Goal: Information Seeking & Learning: Learn about a topic

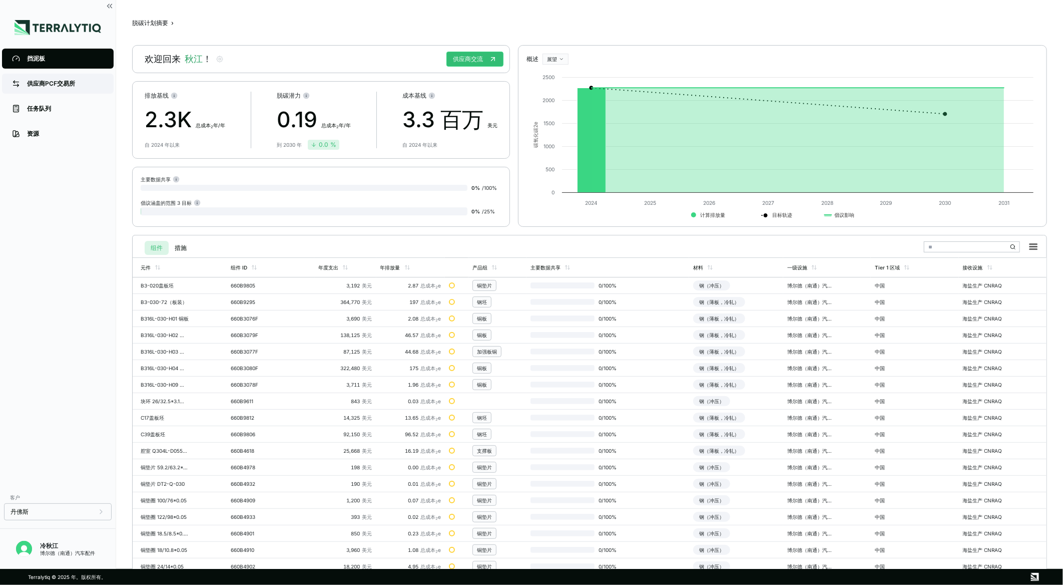
click at [43, 87] on div "供应商PCF交易所" at bounding box center [65, 84] width 77 height 8
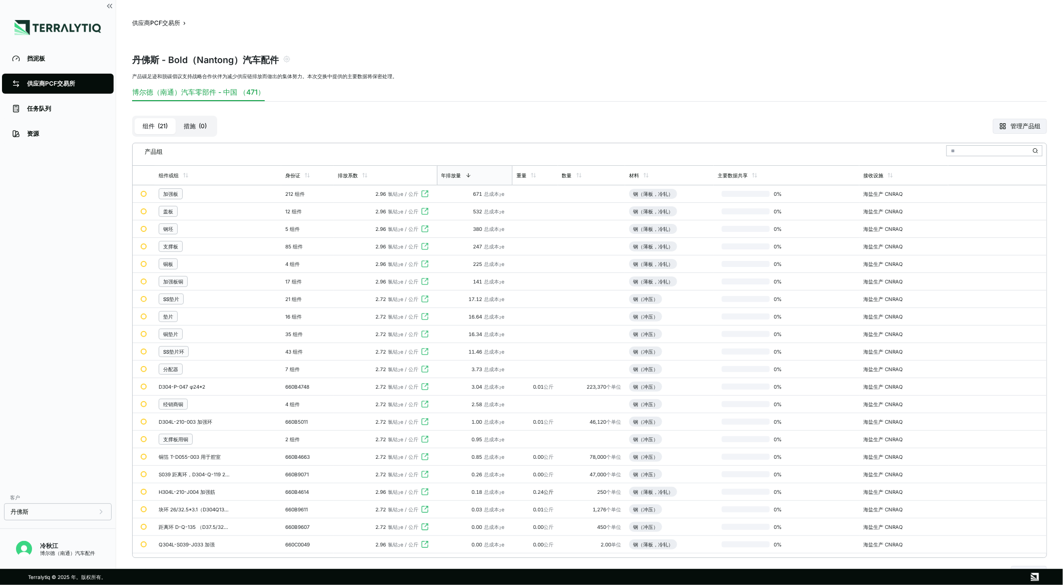
click at [197, 120] on button "措施 ( 0 )" at bounding box center [195, 126] width 39 height 16
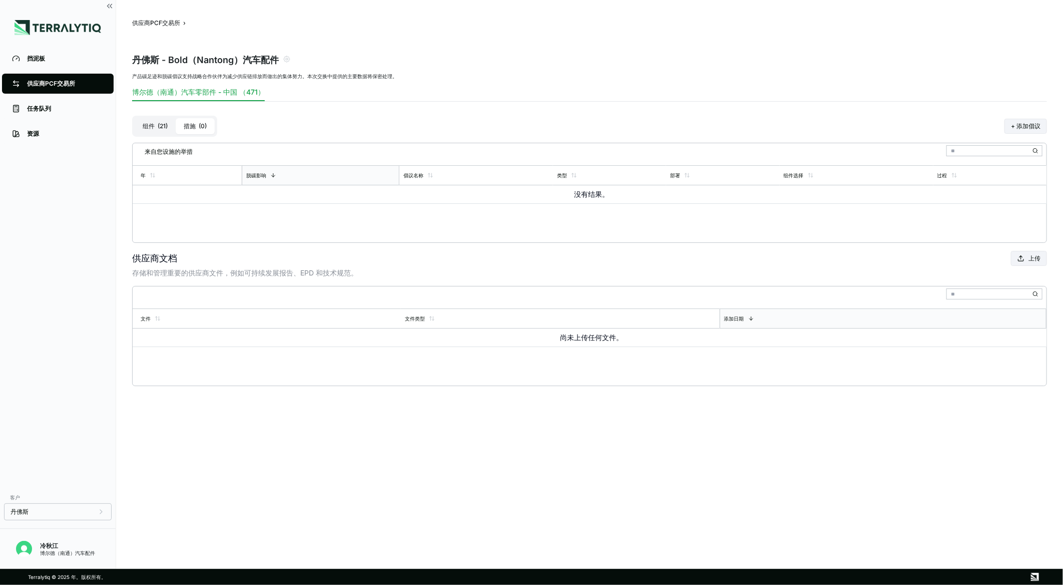
click at [160, 123] on font "21" at bounding box center [163, 126] width 6 height 8
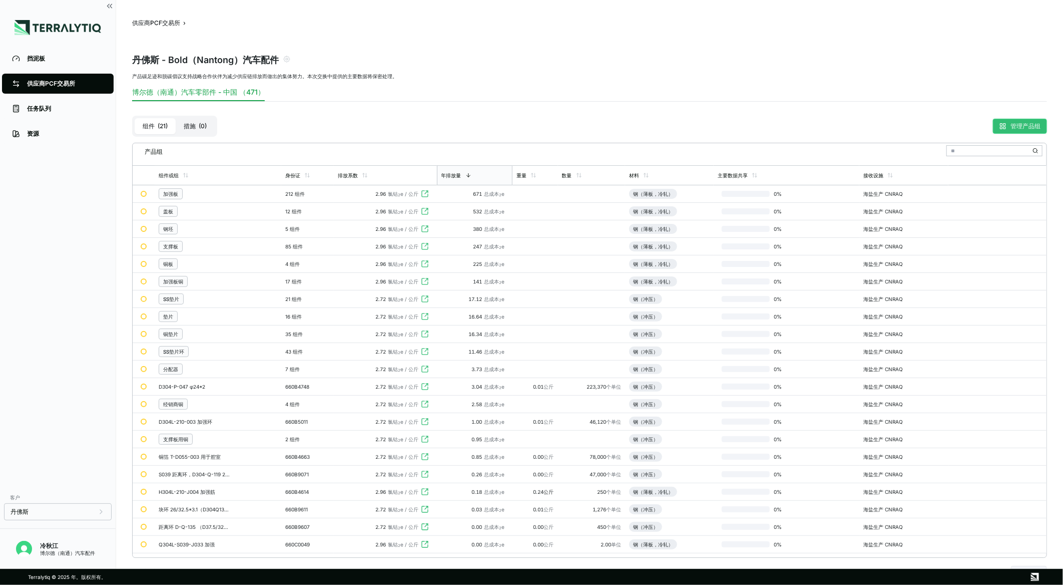
click at [1012, 119] on button "管理产品组" at bounding box center [1020, 126] width 54 height 15
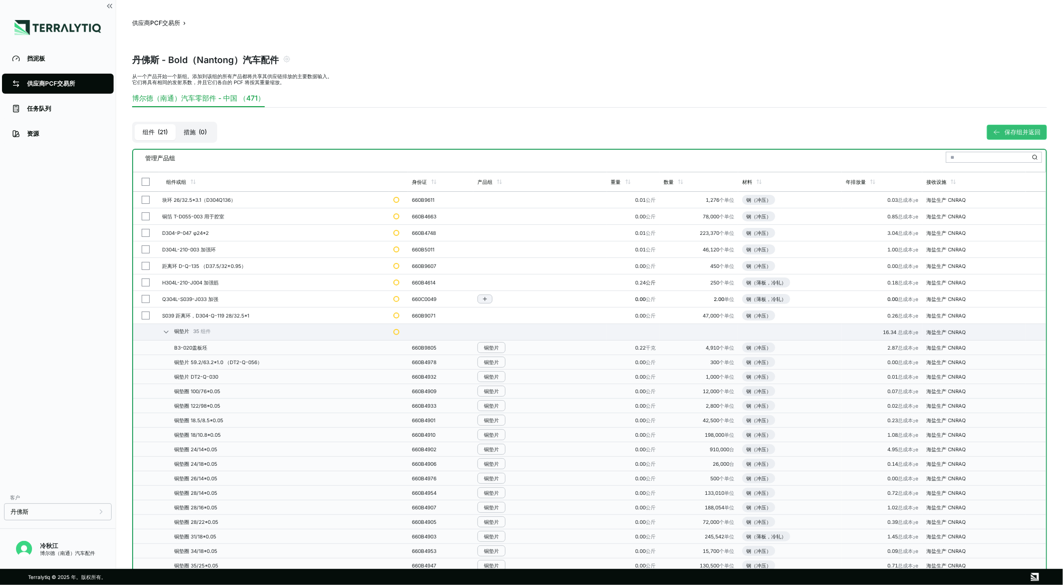
scroll to position [111, 0]
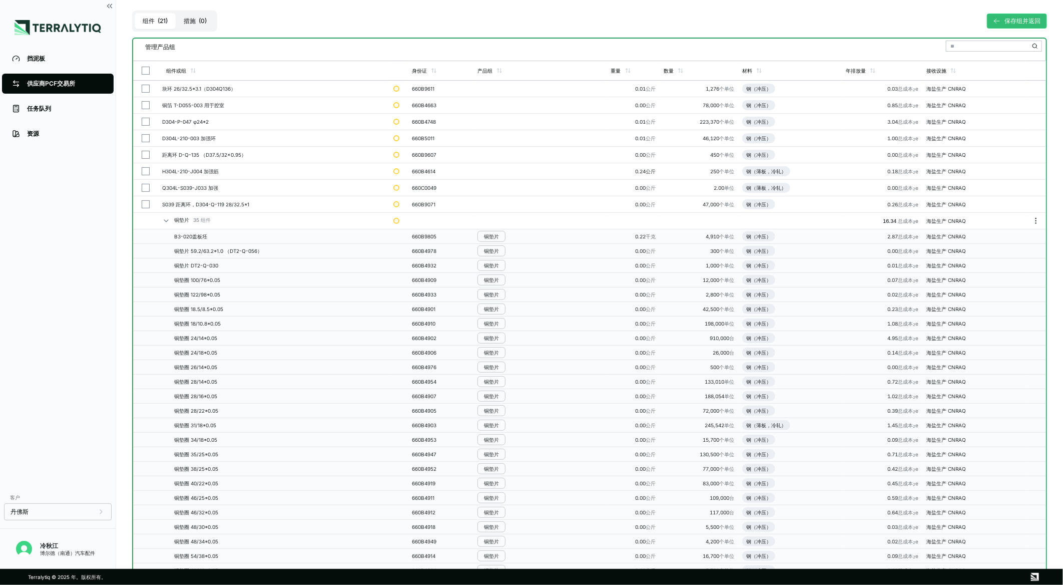
click at [164, 218] on icon at bounding box center [166, 221] width 8 height 8
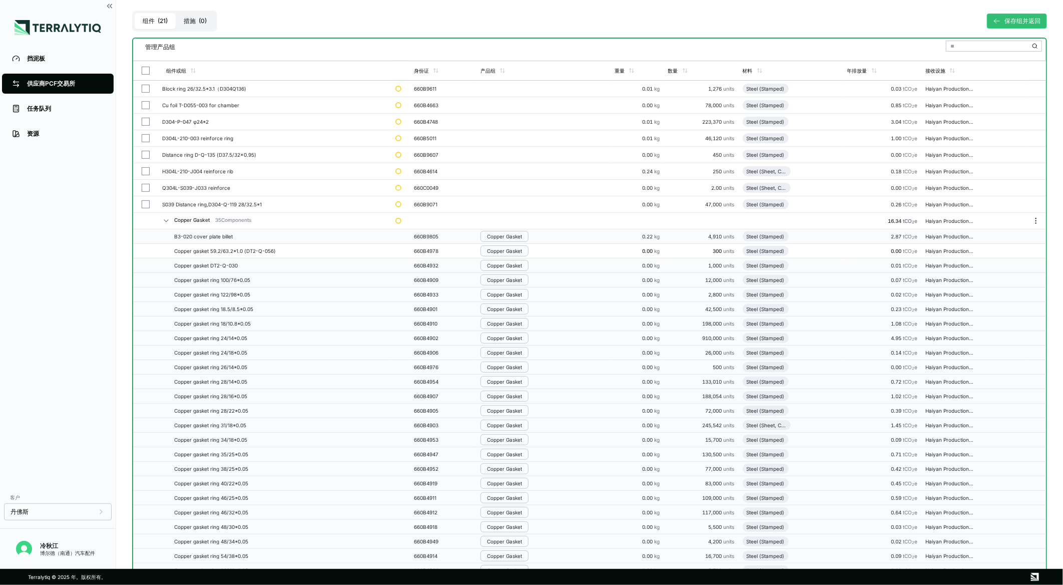
scroll to position [0, 0]
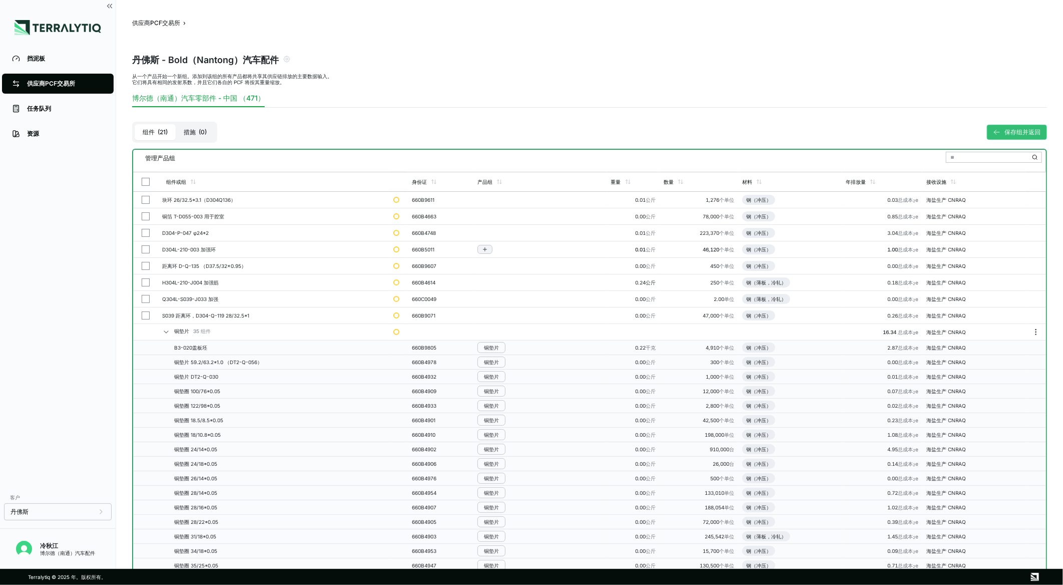
click at [395, 163] on div "管理产品组" at bounding box center [589, 161] width 913 height 22
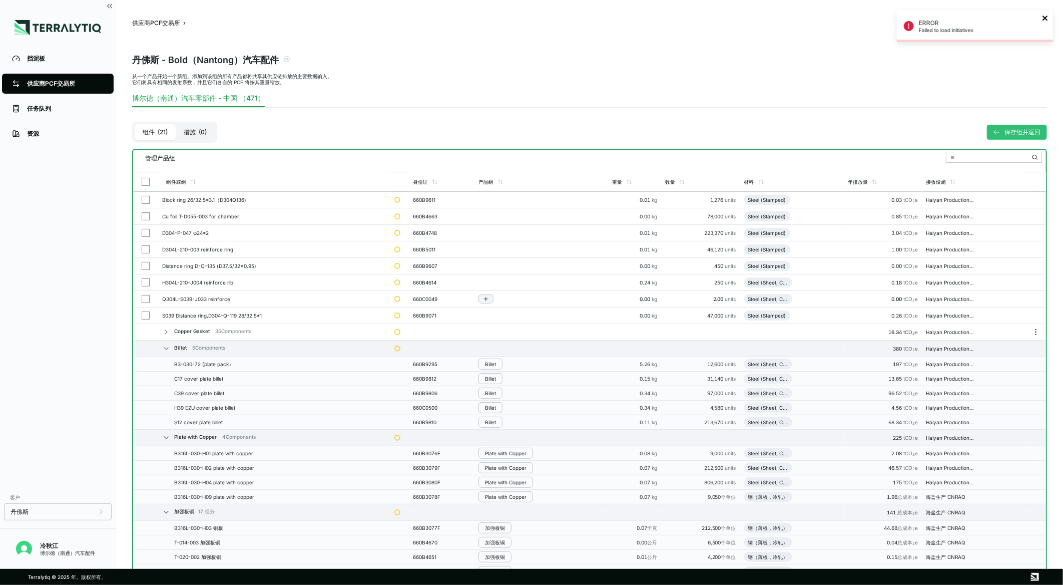
click at [1046, 19] on icon "close" at bounding box center [1045, 18] width 5 height 5
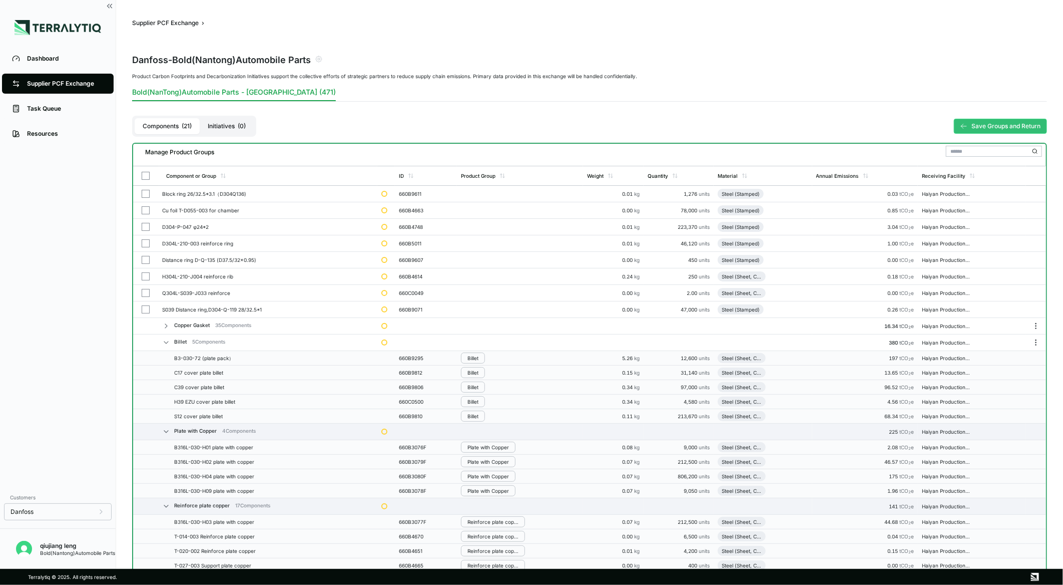
scroll to position [56, 0]
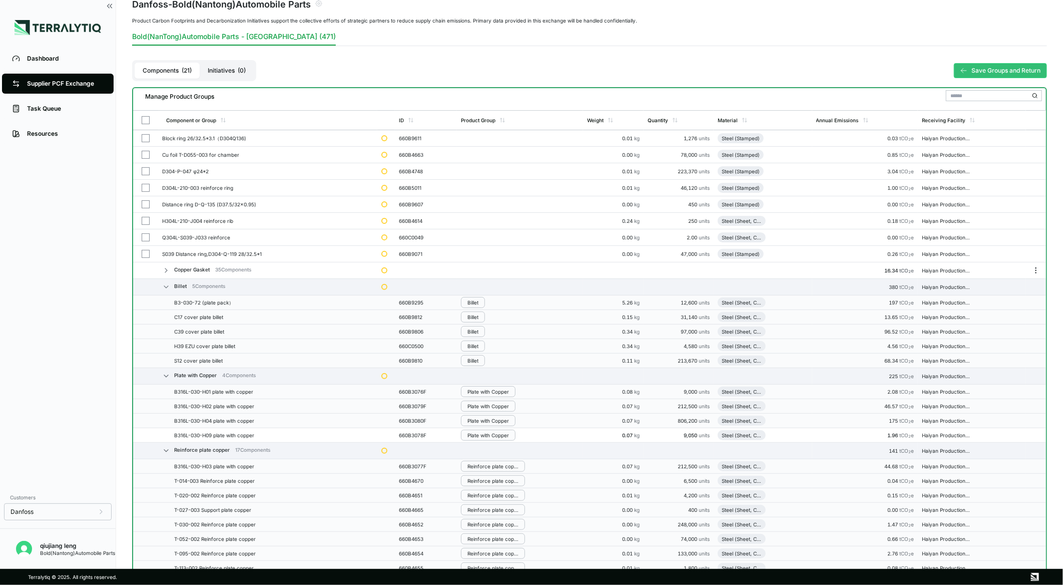
click at [164, 288] on icon at bounding box center [166, 287] width 8 height 8
click at [163, 304] on icon at bounding box center [166, 303] width 8 height 8
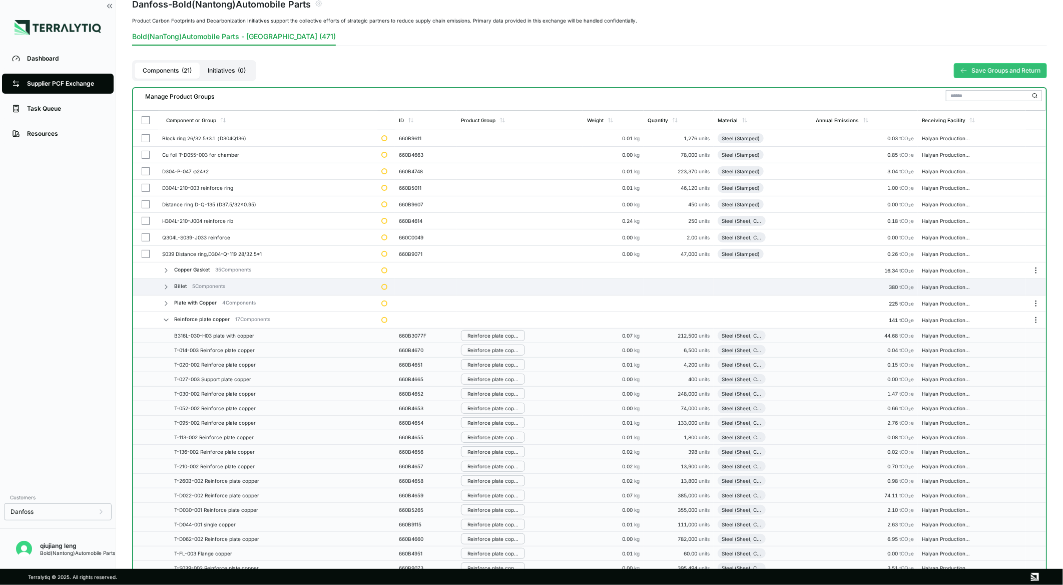
click at [163, 319] on icon at bounding box center [166, 320] width 8 height 8
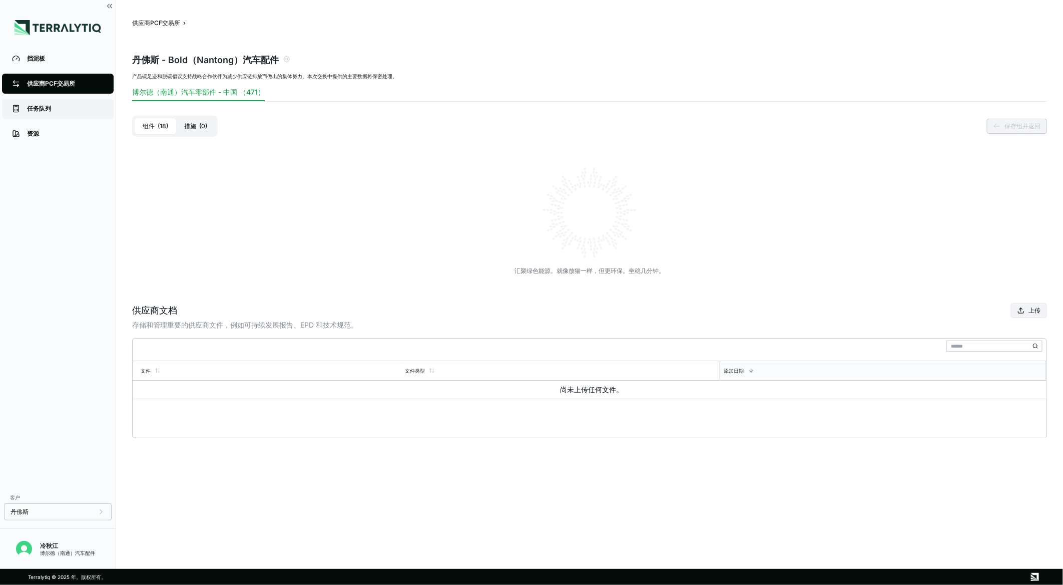
click at [54, 111] on div "任务队列" at bounding box center [65, 109] width 77 height 8
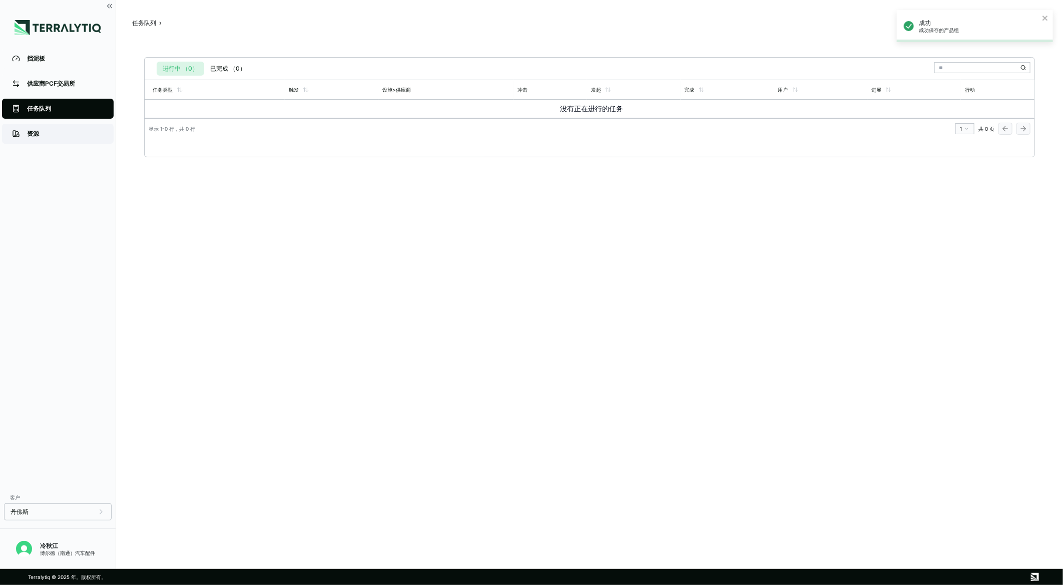
click at [36, 137] on div "资源" at bounding box center [65, 134] width 77 height 8
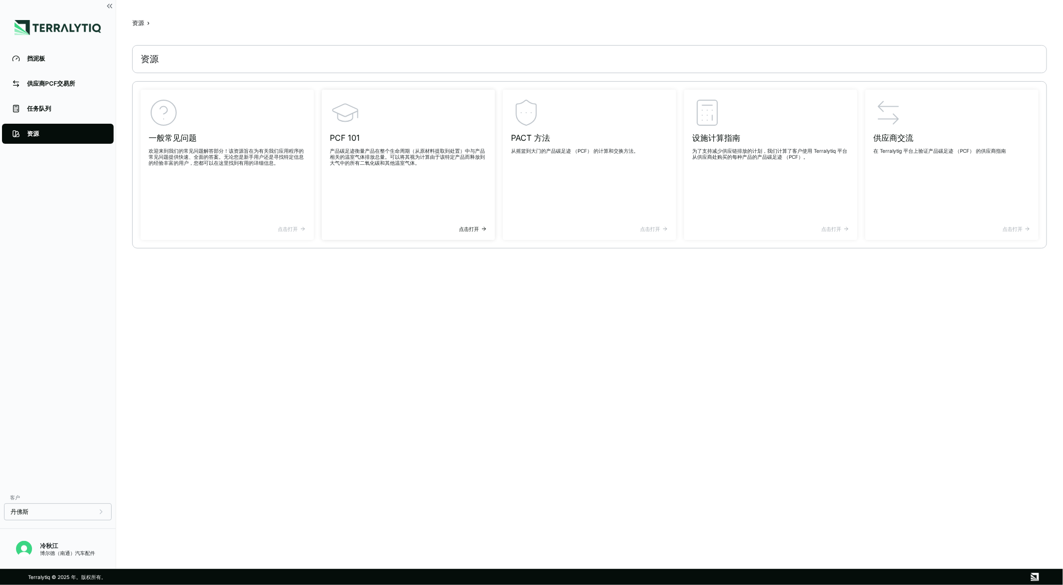
click at [364, 123] on div "PCF 101 产品碳足迹衡量产品在整个生命周期（从原材料提取到处置）中与产品相关的温室气体排放总量。可以将其视为计算由于该特定产品而释放到大气中的所有二氧化…" at bounding box center [408, 162] width 157 height 128
click at [56, 64] on link "挡泥板" at bounding box center [58, 59] width 112 height 20
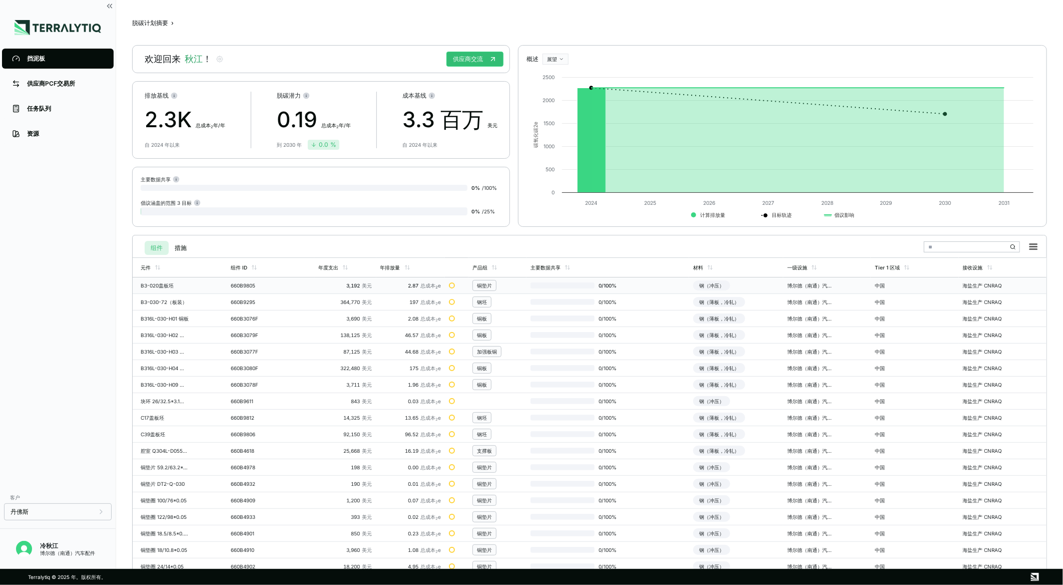
click at [485, 287] on div "铜垫片" at bounding box center [484, 285] width 15 height 6
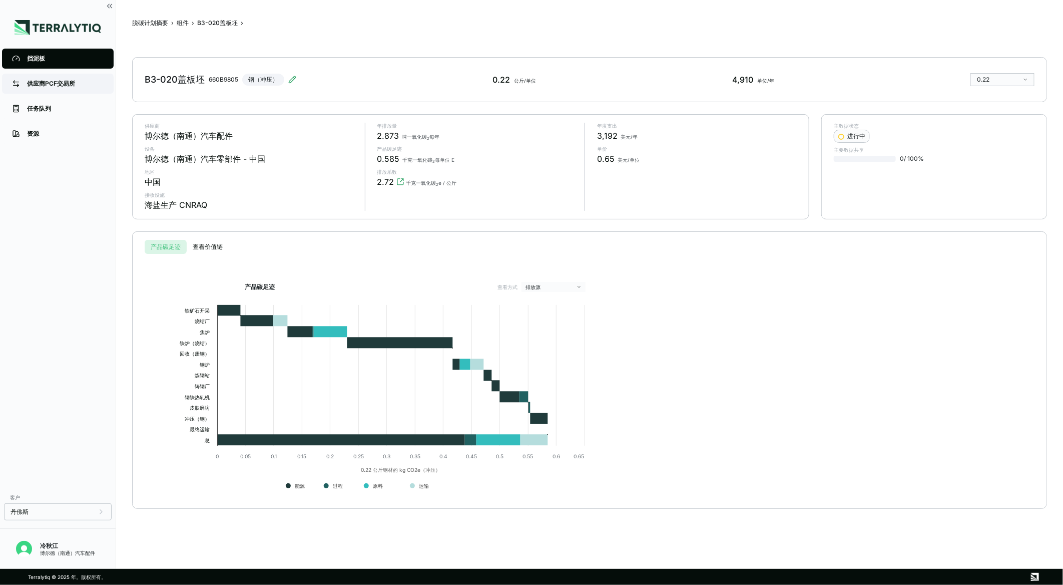
click at [43, 87] on div "供应商PCF交易所" at bounding box center [65, 84] width 77 height 8
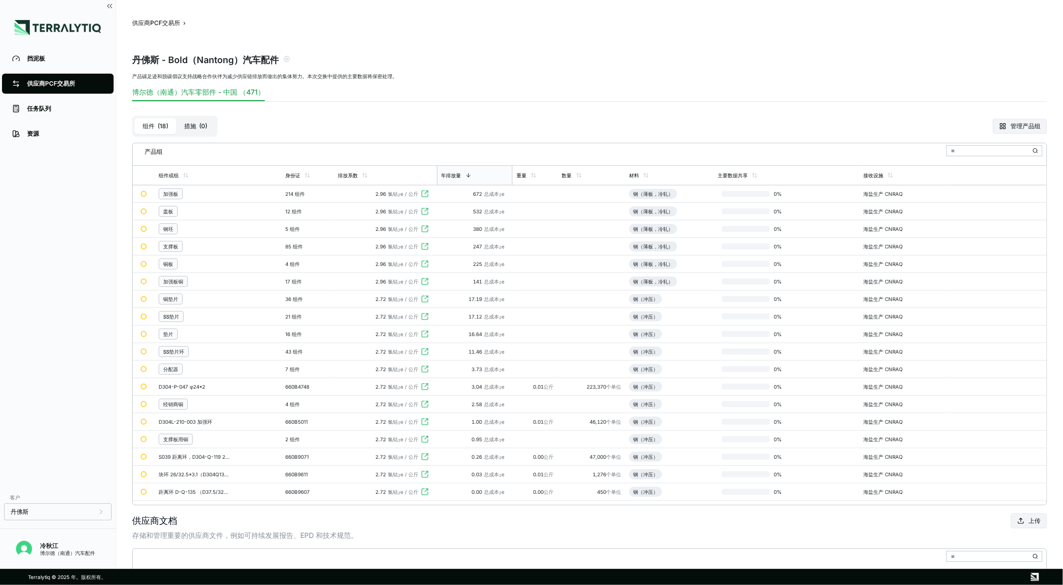
click at [191, 123] on font "措施" at bounding box center [190, 126] width 12 height 8
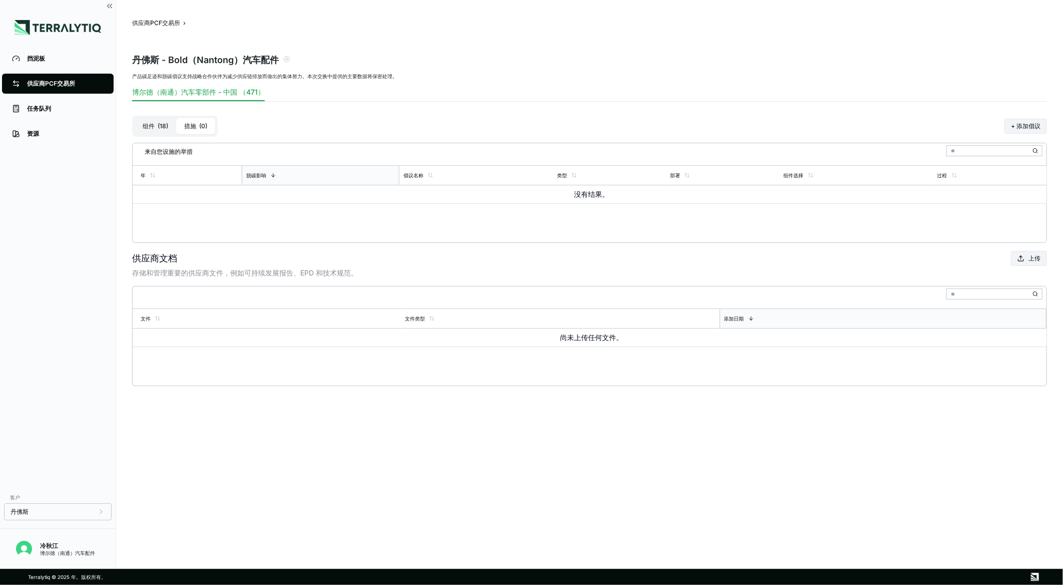
click at [162, 123] on font "18" at bounding box center [163, 126] width 7 height 8
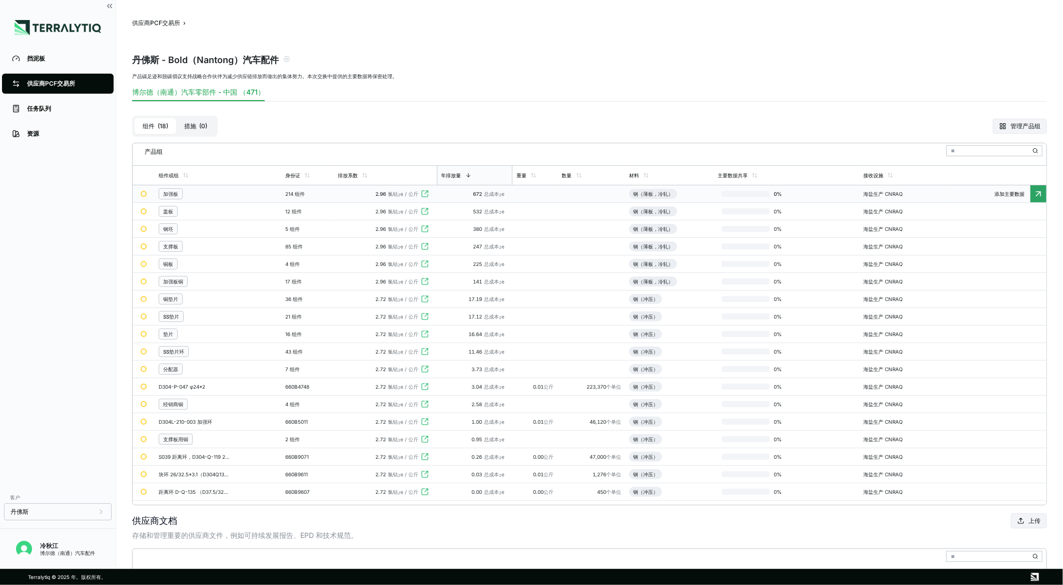
click at [1027, 195] on span "添加主要数据" at bounding box center [1010, 194] width 42 height 6
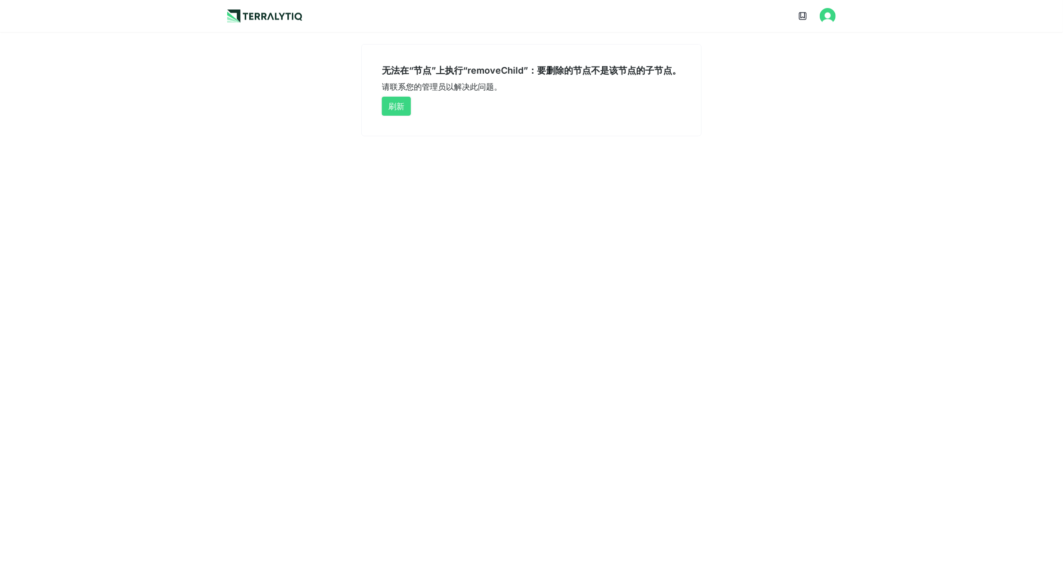
click at [397, 113] on button "刷新" at bounding box center [396, 106] width 29 height 19
click at [404, 105] on button "刷新" at bounding box center [396, 106] width 29 height 19
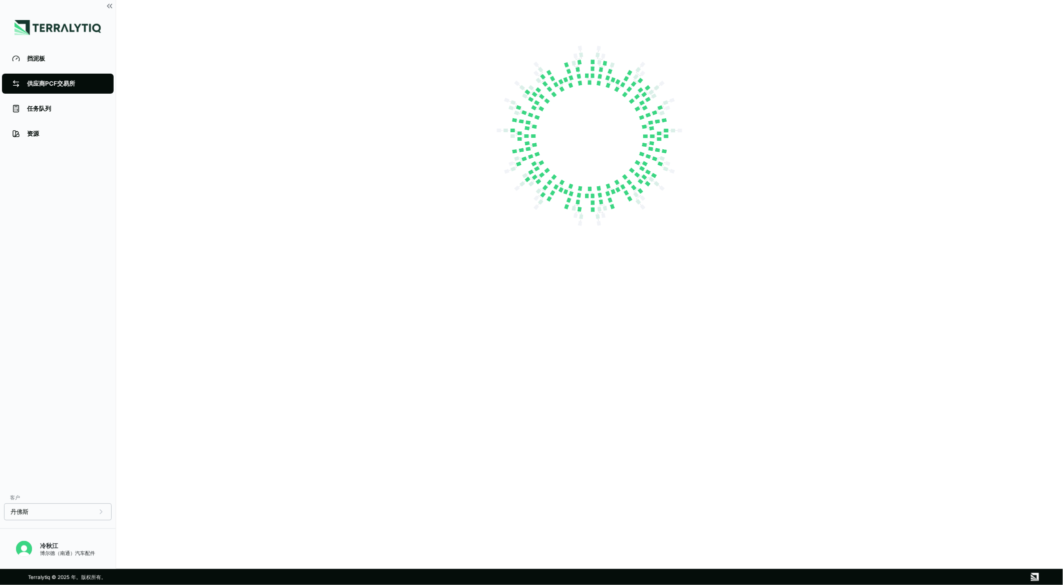
click at [78, 87] on div "供应商PCF交易所" at bounding box center [65, 84] width 77 height 8
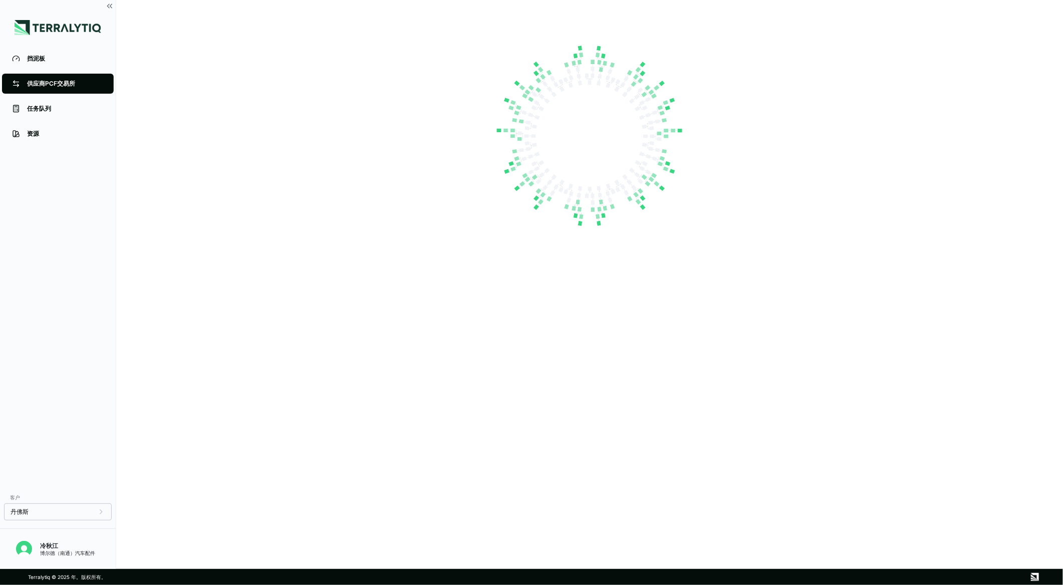
click at [51, 83] on div "供应商PCF交易所" at bounding box center [65, 84] width 77 height 8
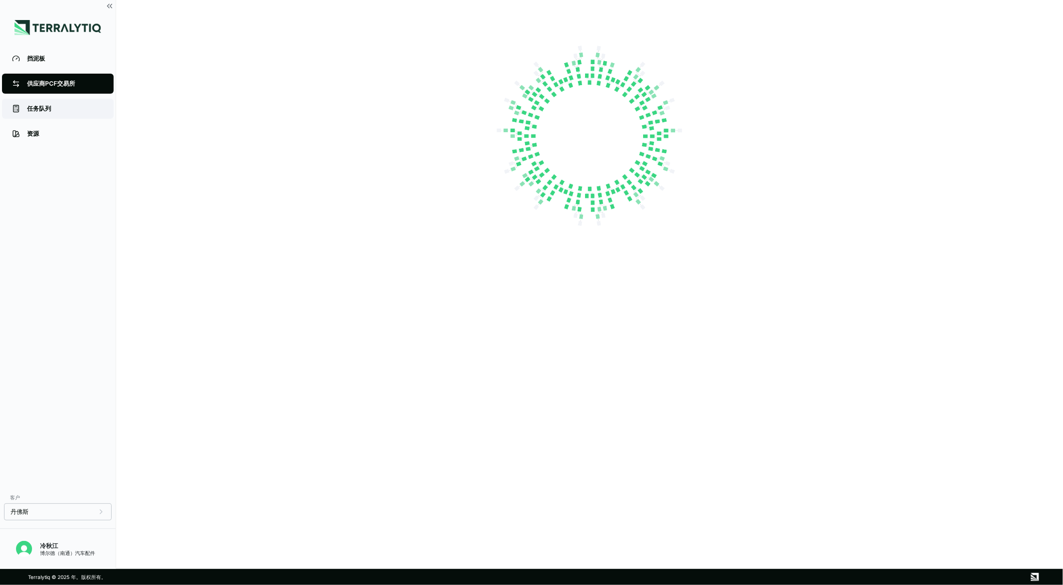
click at [39, 106] on div "任务队列" at bounding box center [65, 109] width 77 height 8
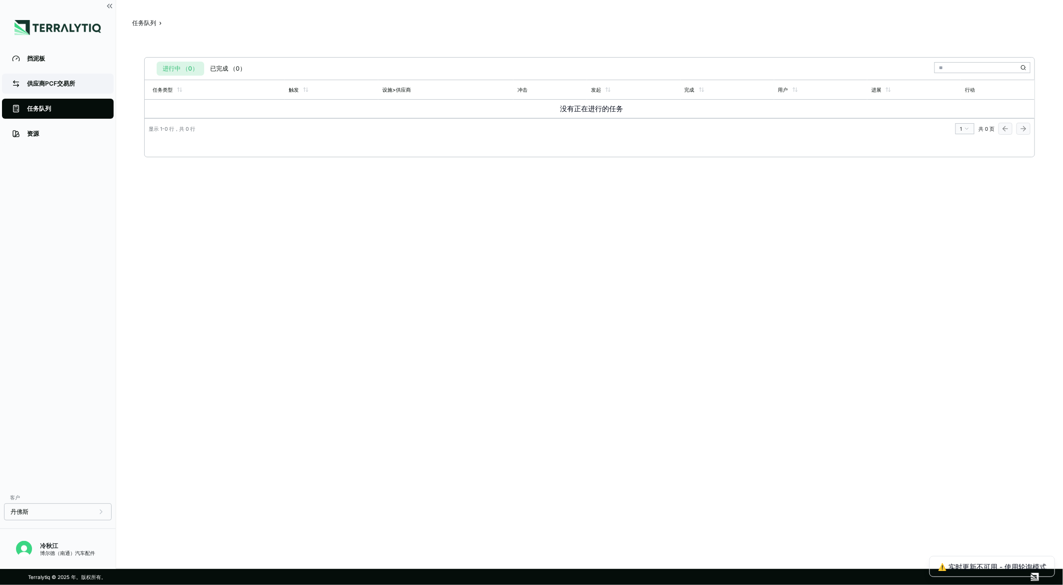
click at [48, 80] on div "供应商PCF交易所" at bounding box center [65, 84] width 77 height 8
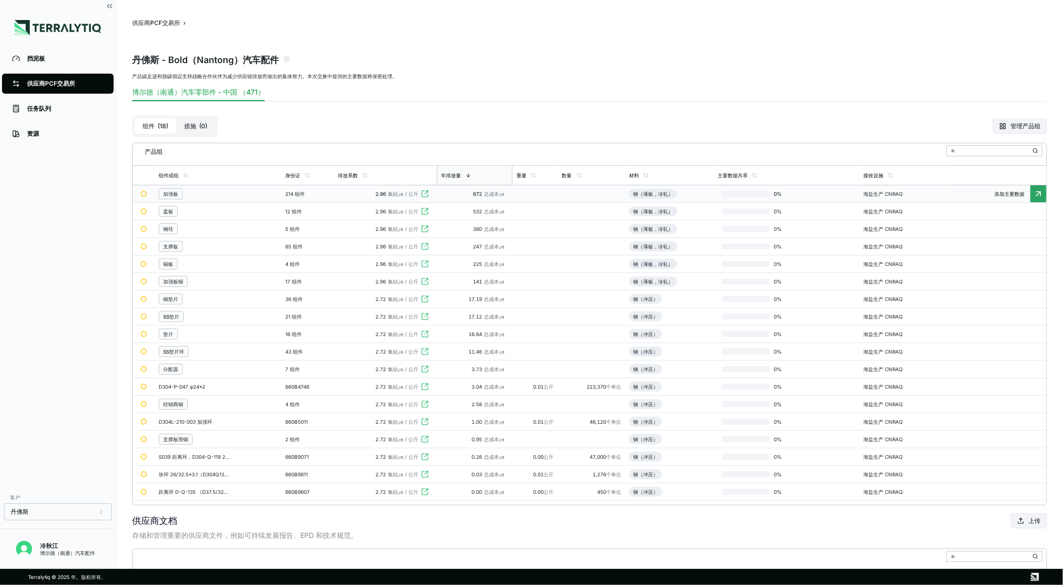
click at [425, 192] on icon at bounding box center [426, 192] width 3 height 3
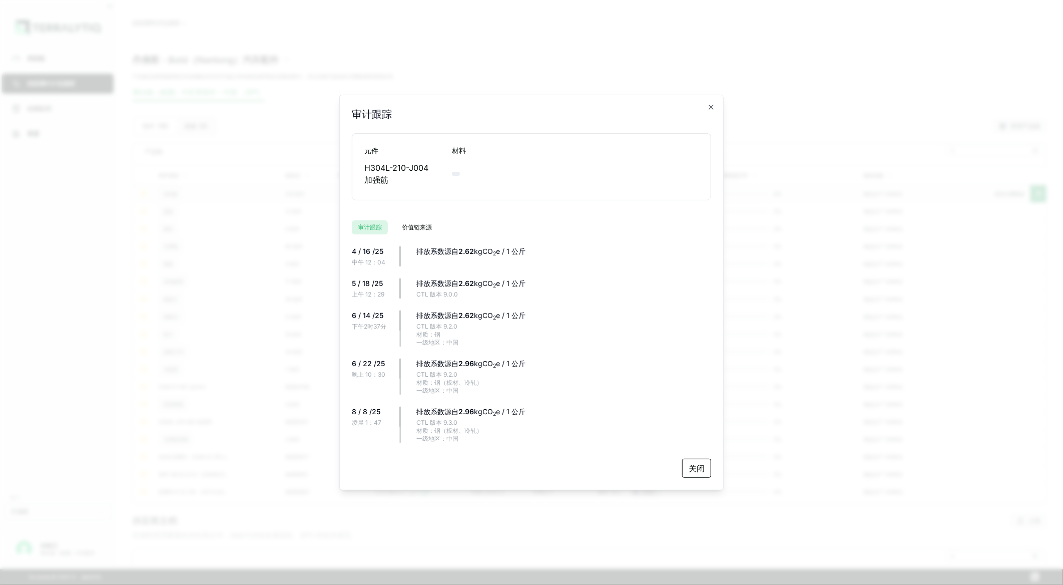
scroll to position [44, 0]
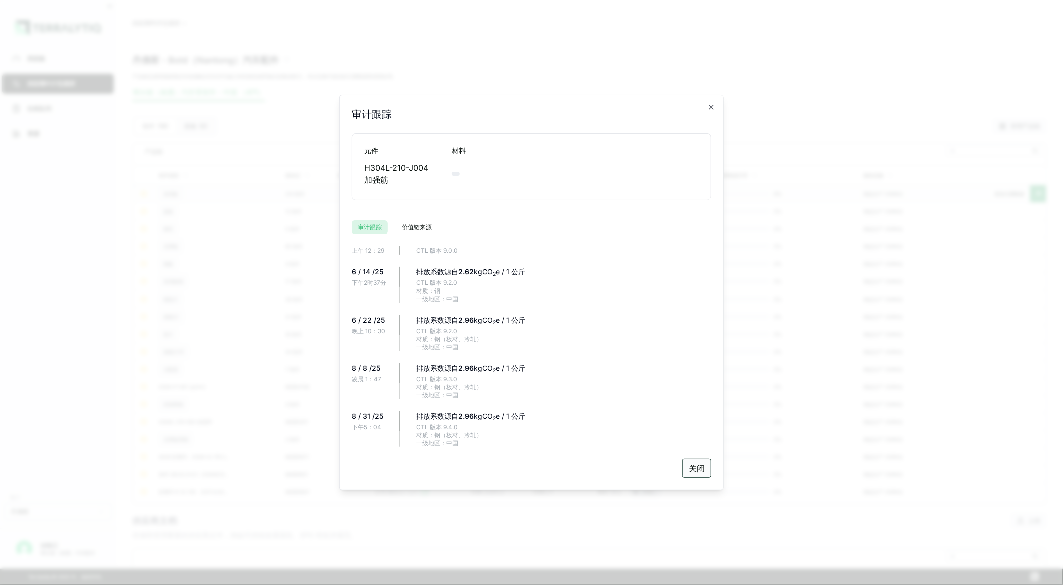
click at [700, 463] on button "关闭" at bounding box center [696, 467] width 29 height 19
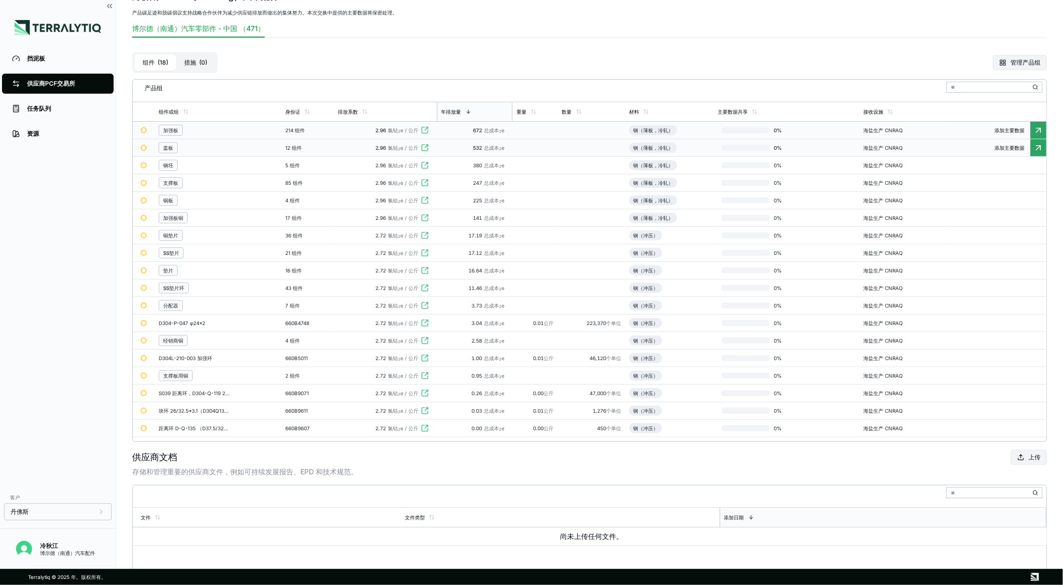
scroll to position [0, 0]
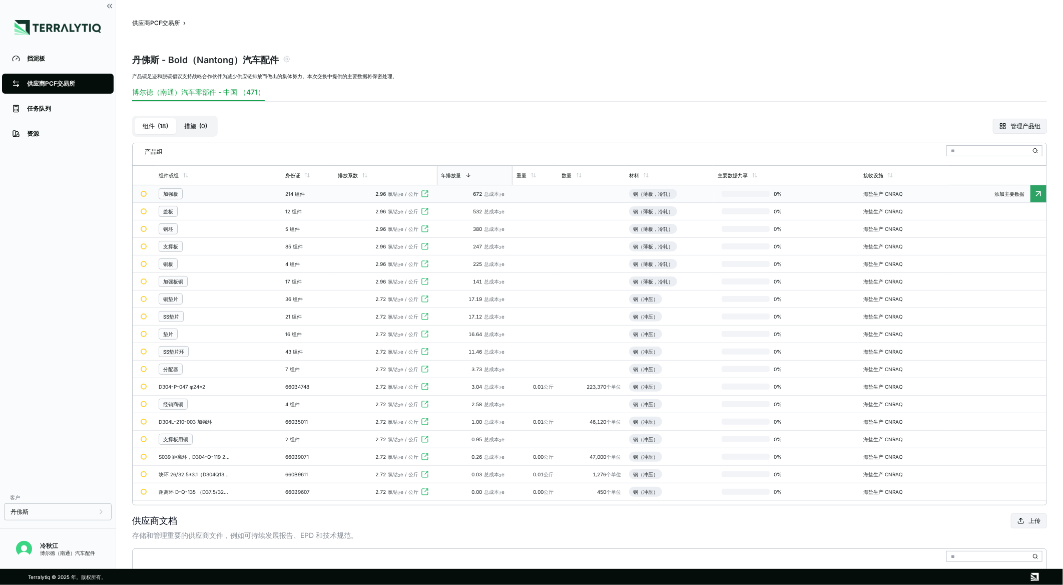
click at [169, 194] on div "加强板" at bounding box center [170, 194] width 15 height 6
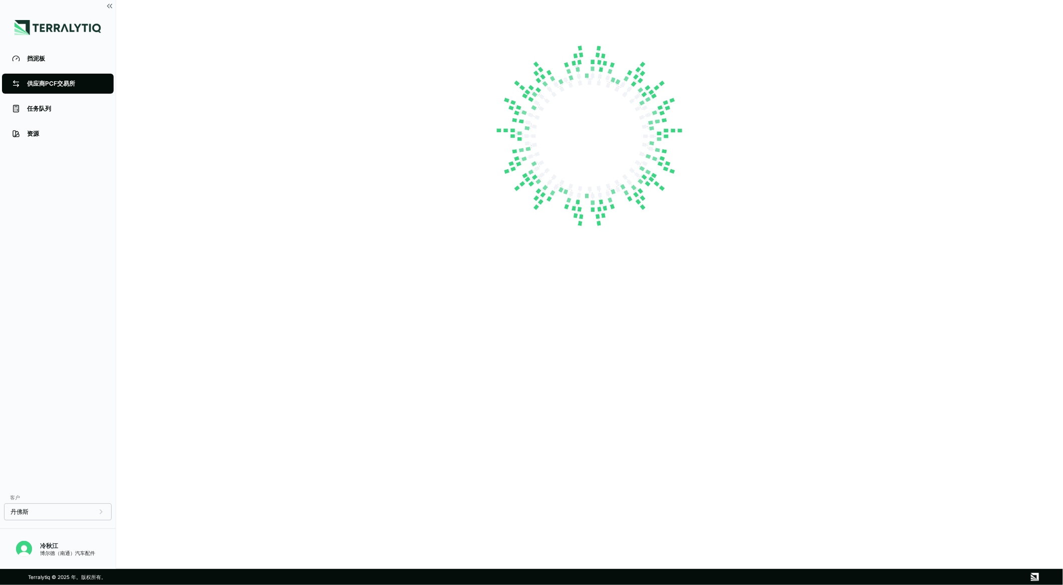
click at [588, 133] on img at bounding box center [590, 136] width 200 height 200
click at [590, 136] on img at bounding box center [590, 136] width 200 height 200
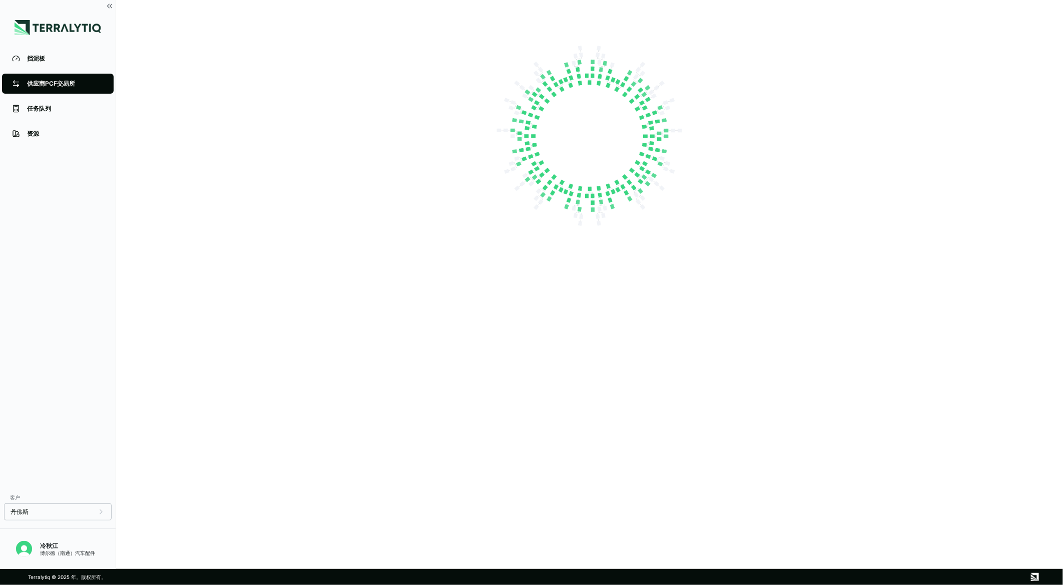
click at [584, 134] on img at bounding box center [590, 136] width 200 height 200
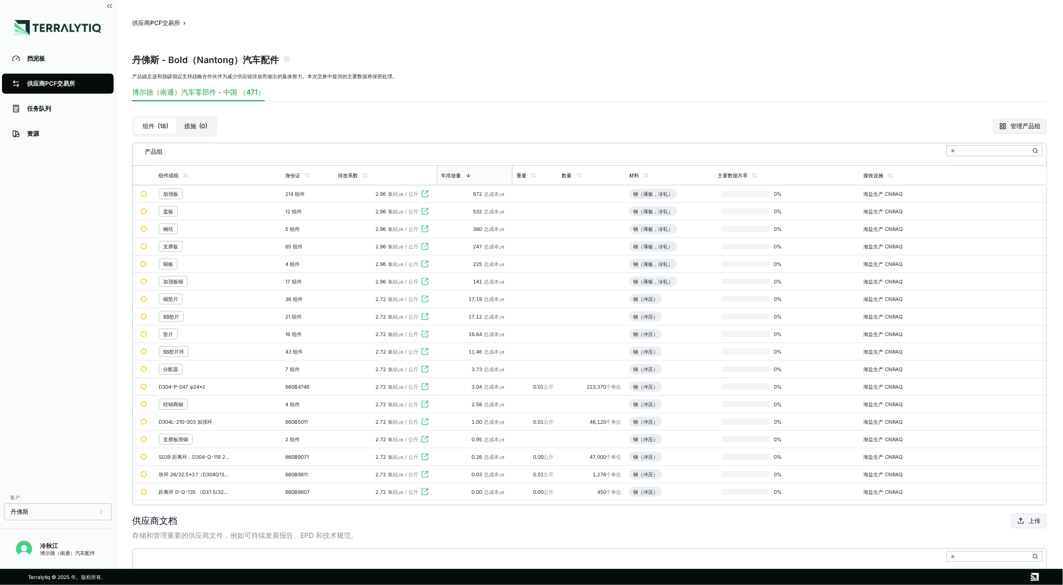
click at [587, 134] on div "组件 ( 18 ) 措施 ( 0 ) 管理产品组" at bounding box center [589, 126] width 915 height 33
click at [343, 354] on div "2.72 氯钴 2 e / 公斤" at bounding box center [385, 351] width 95 height 6
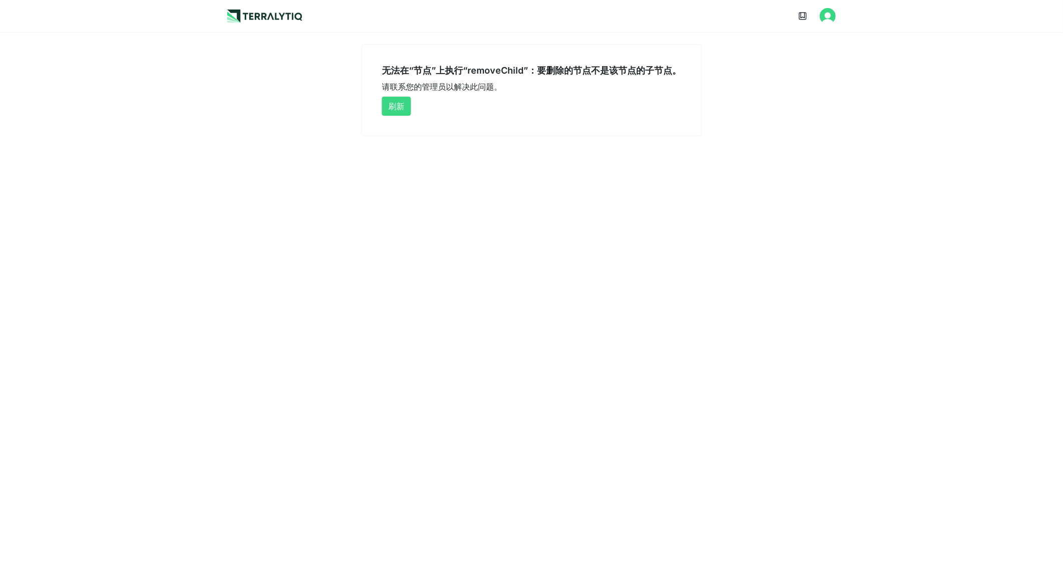
click at [392, 102] on button "刷新" at bounding box center [396, 106] width 29 height 19
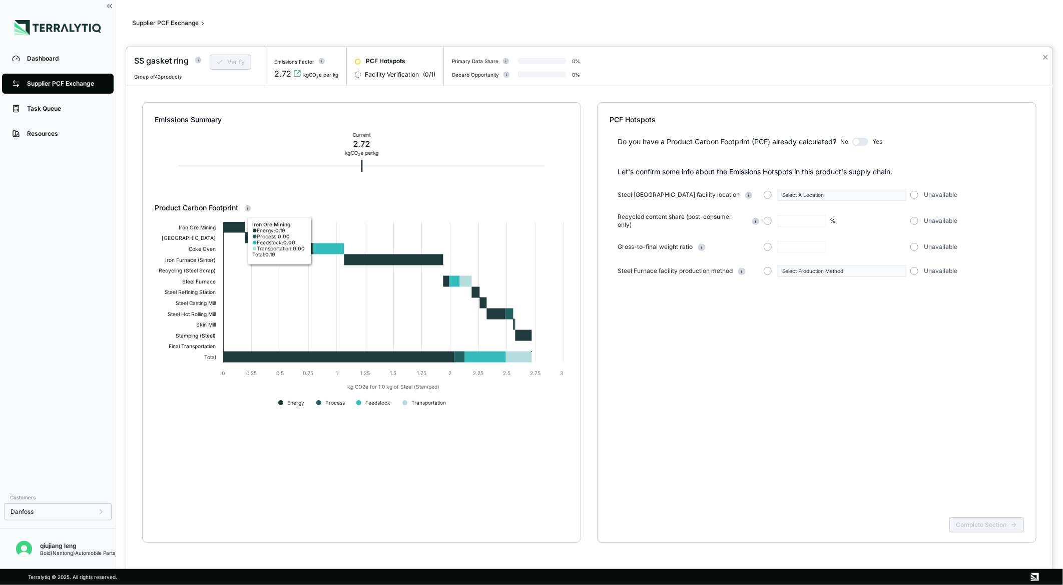
click at [226, 64] on div "Verify" at bounding box center [230, 62] width 56 height 15
click at [228, 62] on div "Verify" at bounding box center [230, 62] width 56 height 15
click at [766, 195] on button "button" at bounding box center [768, 195] width 8 height 8
click at [766, 195] on span "button" at bounding box center [768, 195] width 4 height 4
click at [767, 192] on button "button" at bounding box center [768, 195] width 8 height 8
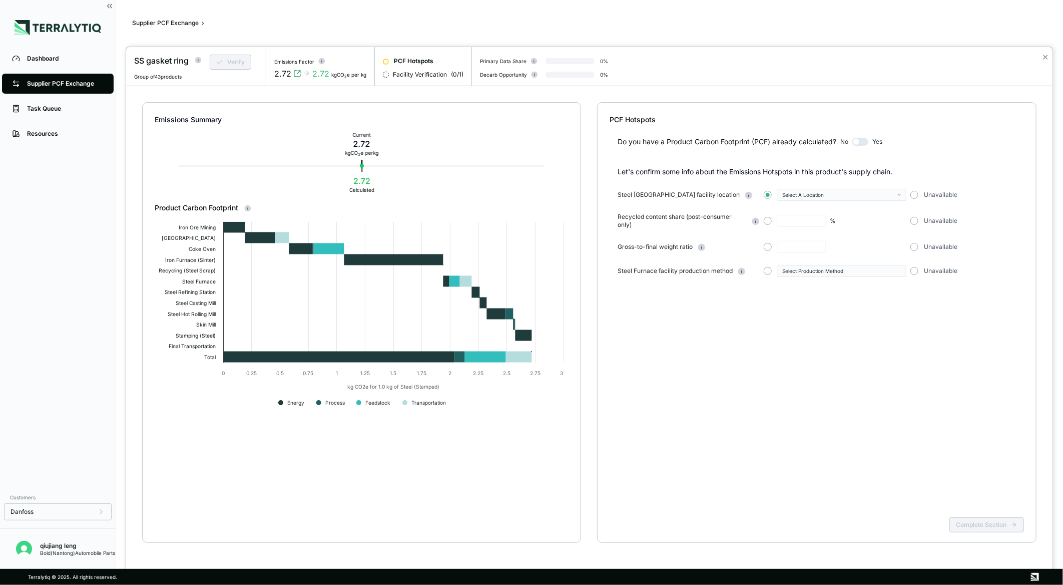
click at [763, 221] on div "Recycled content share (post-consumer only) % Unavailable" at bounding box center [821, 221] width 406 height 16
click at [768, 218] on button "button" at bounding box center [768, 221] width 8 height 8
click at [768, 194] on span "button" at bounding box center [768, 195] width 4 height 4
click at [808, 197] on div "Select A Location" at bounding box center [838, 195] width 112 height 6
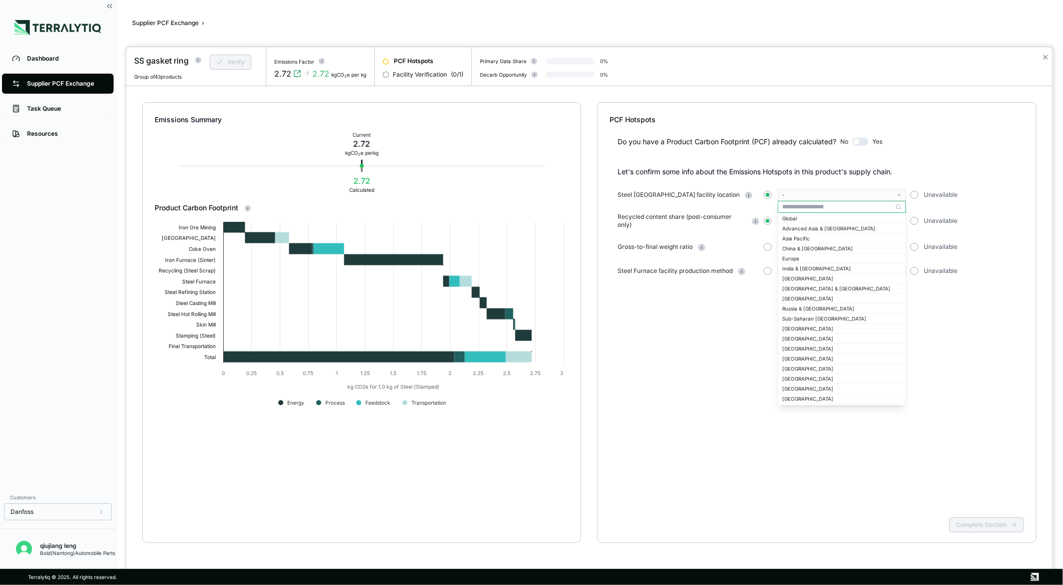
click at [808, 197] on div "-" at bounding box center [838, 195] width 112 height 6
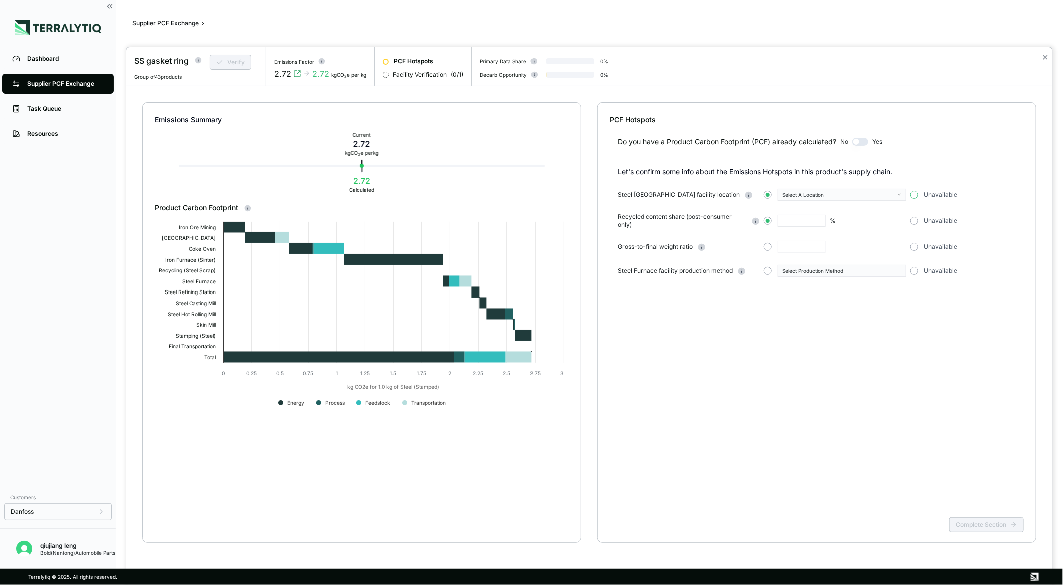
click at [914, 192] on button "button" at bounding box center [914, 195] width 8 height 8
click at [911, 217] on div "Recycled content share (post-consumer only) % Unavailable" at bounding box center [821, 221] width 406 height 16
click at [918, 219] on div "Unavailable" at bounding box center [971, 221] width 122 height 8
click at [912, 219] on button "button" at bounding box center [914, 221] width 8 height 8
click at [913, 243] on button "button" at bounding box center [914, 247] width 8 height 8
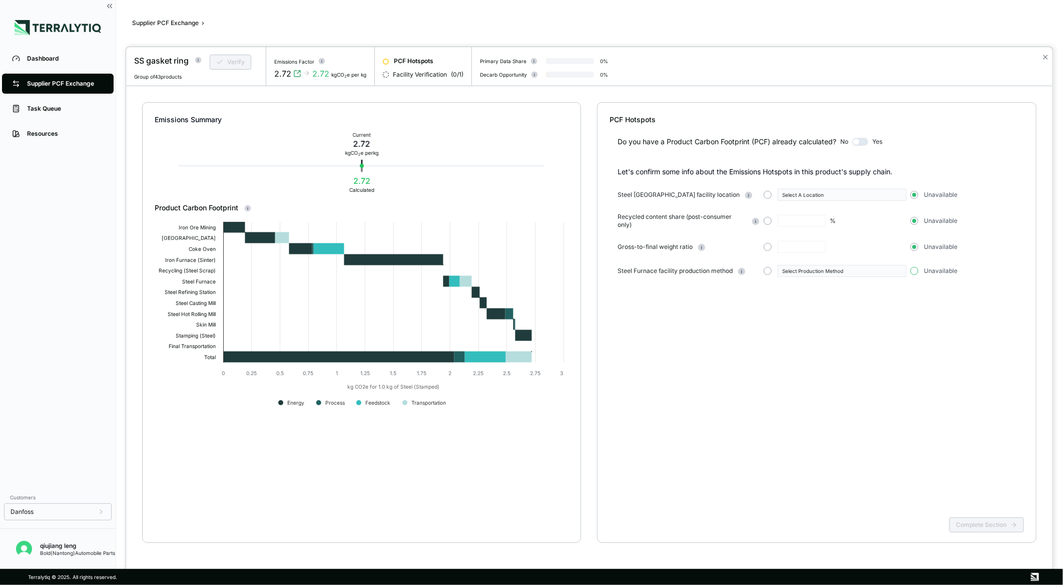
click at [912, 272] on button "button" at bounding box center [914, 271] width 8 height 8
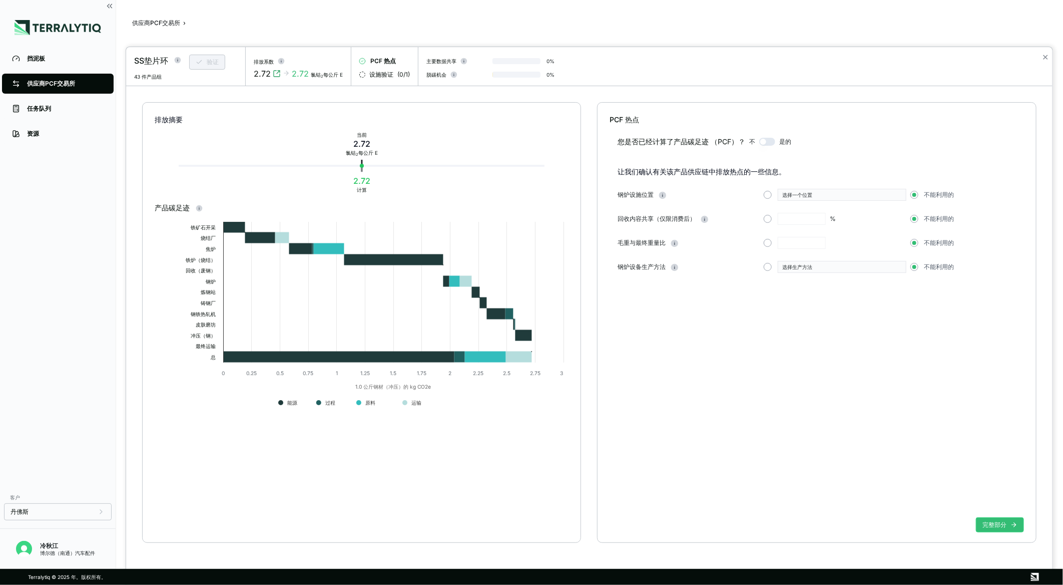
click at [52, 82] on div at bounding box center [531, 292] width 1063 height 585
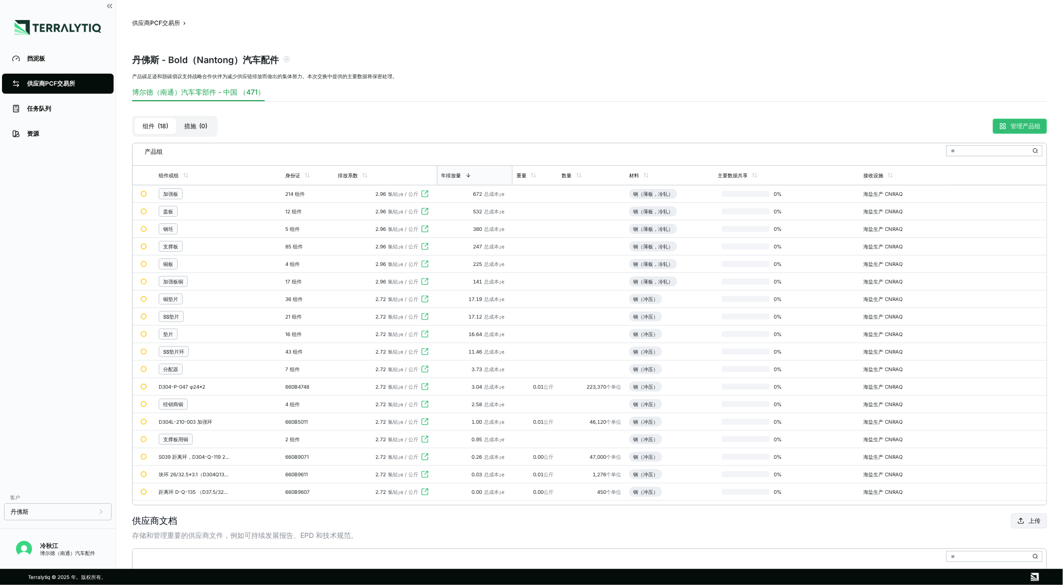
click at [1029, 127] on font "管理产品组" at bounding box center [1026, 126] width 30 height 8
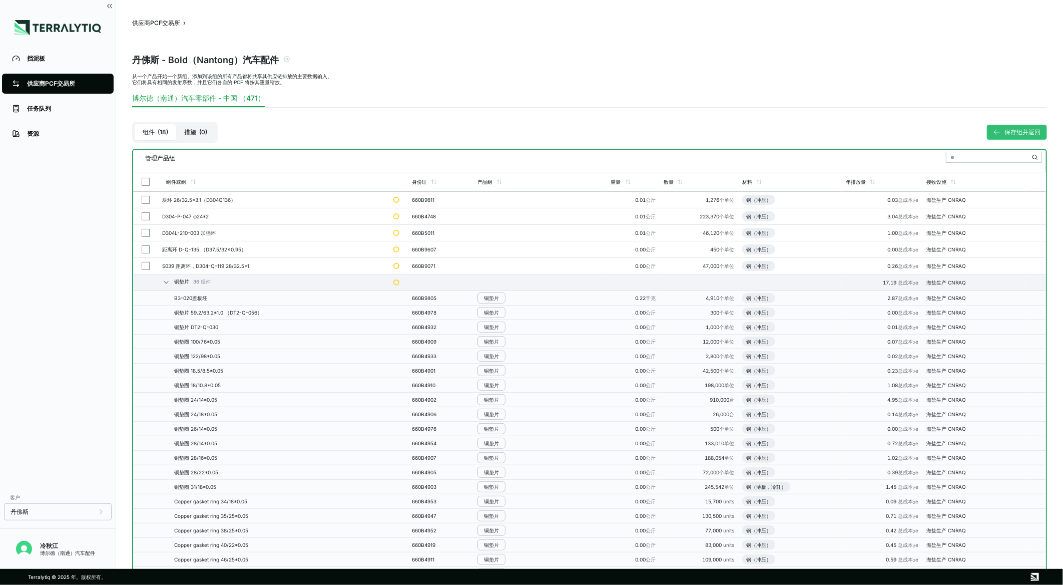
click at [145, 178] on button "button" at bounding box center [146, 182] width 8 height 8
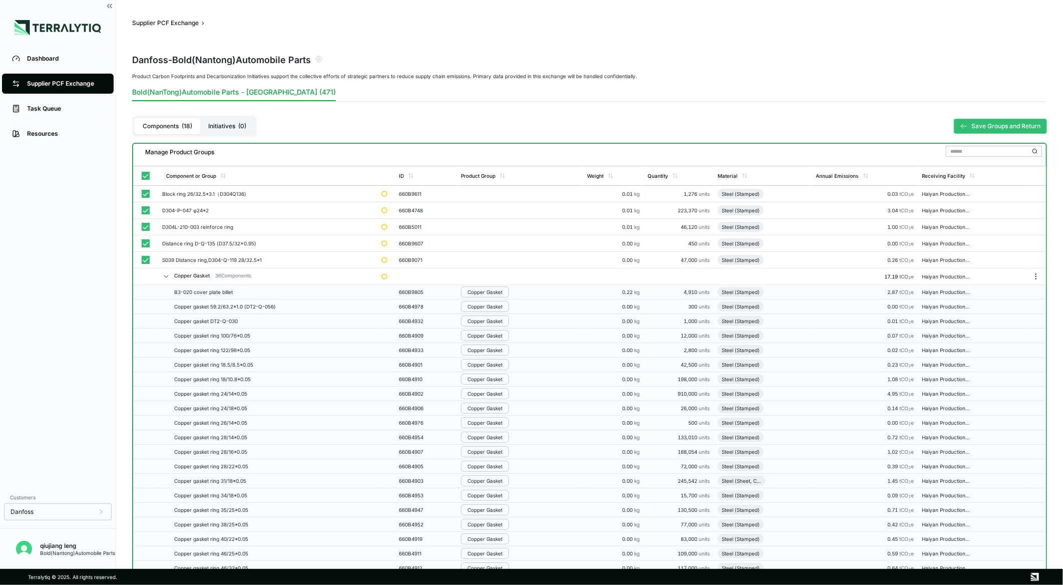
click at [164, 274] on icon at bounding box center [166, 276] width 8 height 8
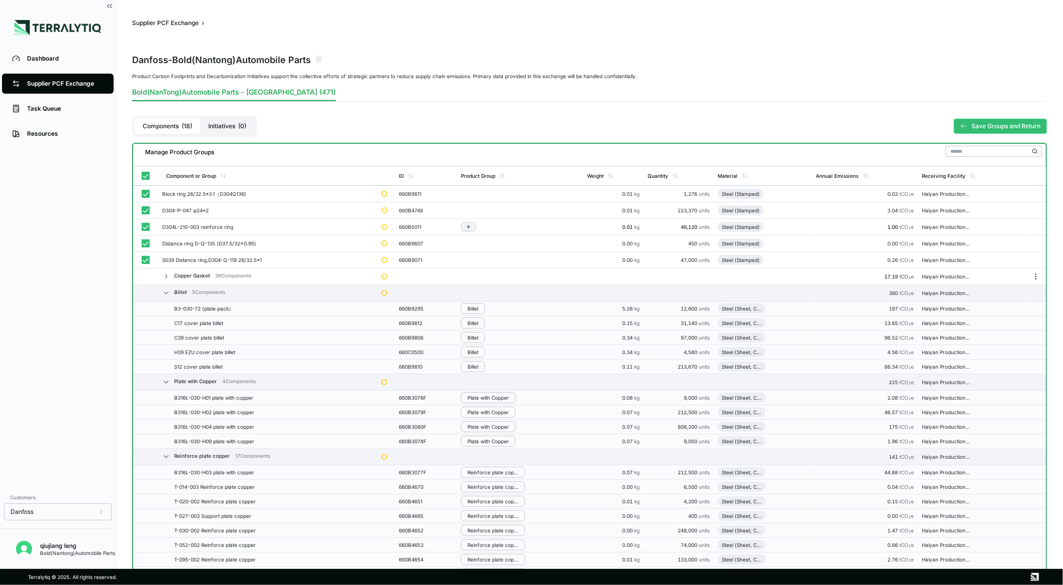
click at [78, 81] on div "Supplier PCF Exchange" at bounding box center [65, 84] width 77 height 8
click at [44, 103] on link "Task Queue" at bounding box center [58, 109] width 112 height 20
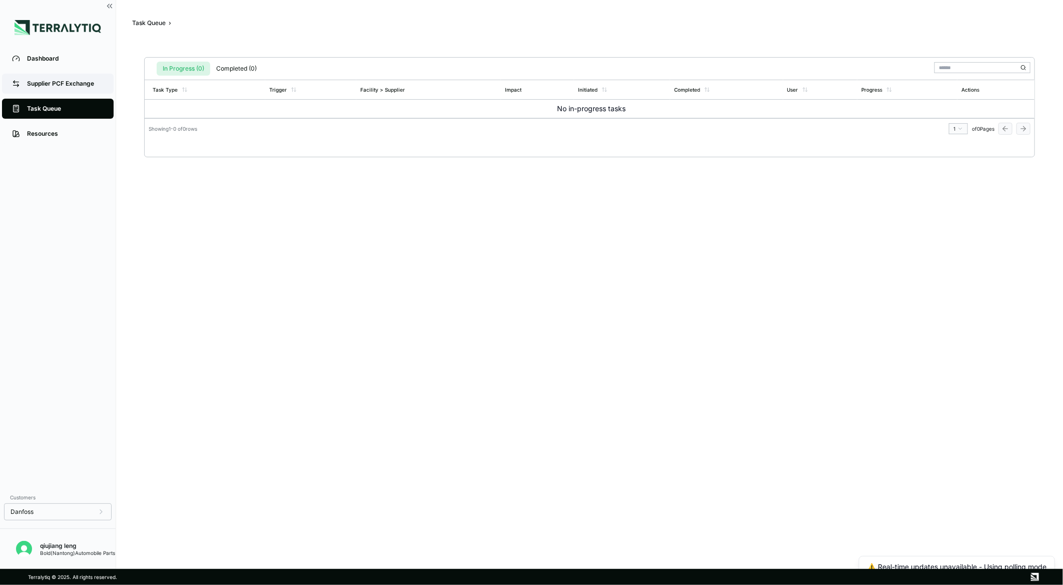
click at [46, 81] on div "Supplier PCF Exchange" at bounding box center [65, 84] width 77 height 8
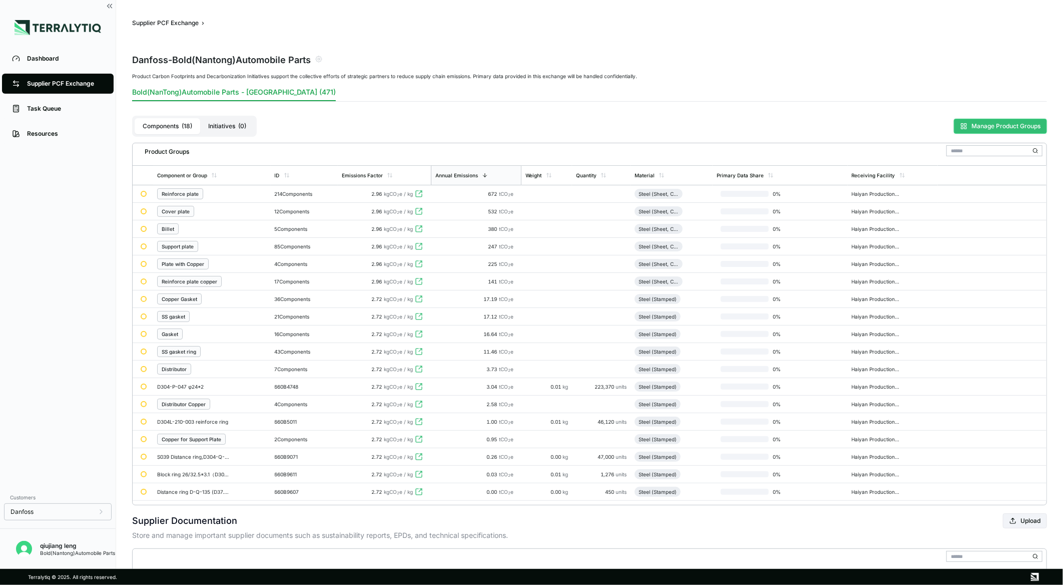
click at [978, 127] on button "Manage Product Groups" at bounding box center [1000, 126] width 93 height 15
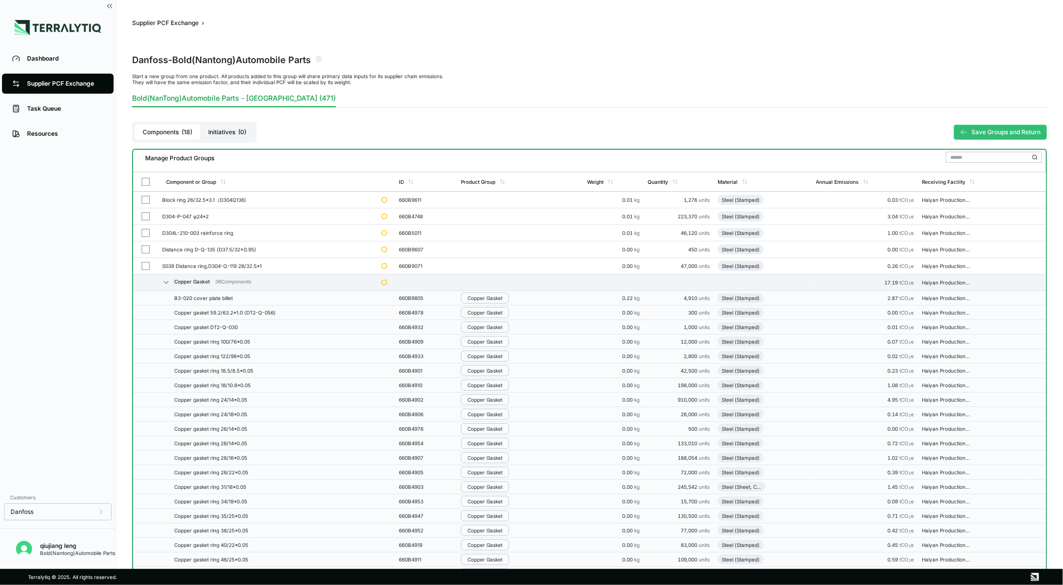
click at [973, 131] on button "Save Groups and Return" at bounding box center [1000, 132] width 93 height 15
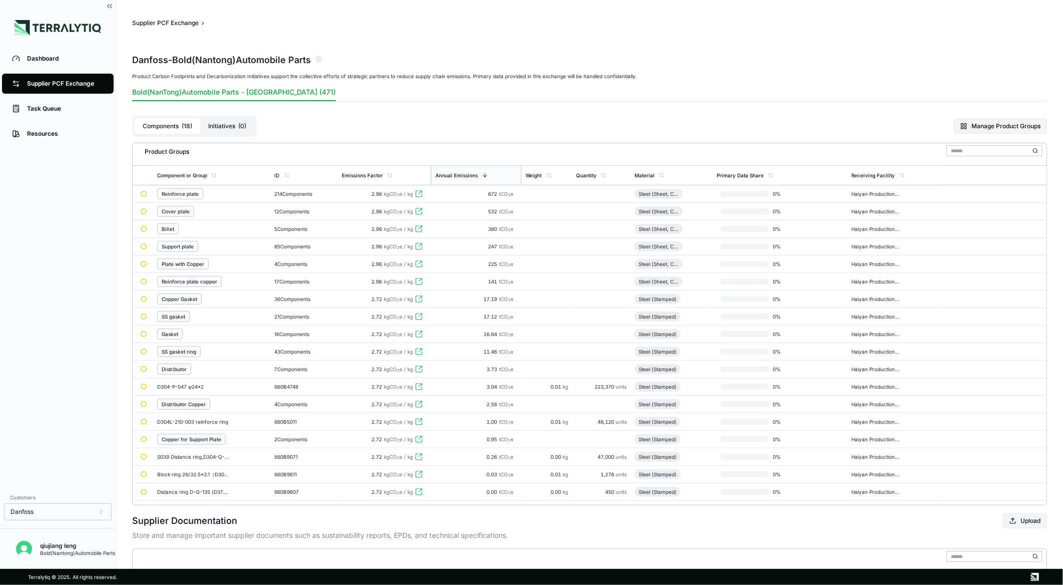
drag, startPoint x: 819, startPoint y: 0, endPoint x: 909, endPoint y: 62, distance: 108.7
click at [909, 62] on div "Danfoss - Bold(Nantong)Automobile Parts" at bounding box center [589, 59] width 915 height 28
click at [1034, 190] on icon at bounding box center [1039, 194] width 10 height 10
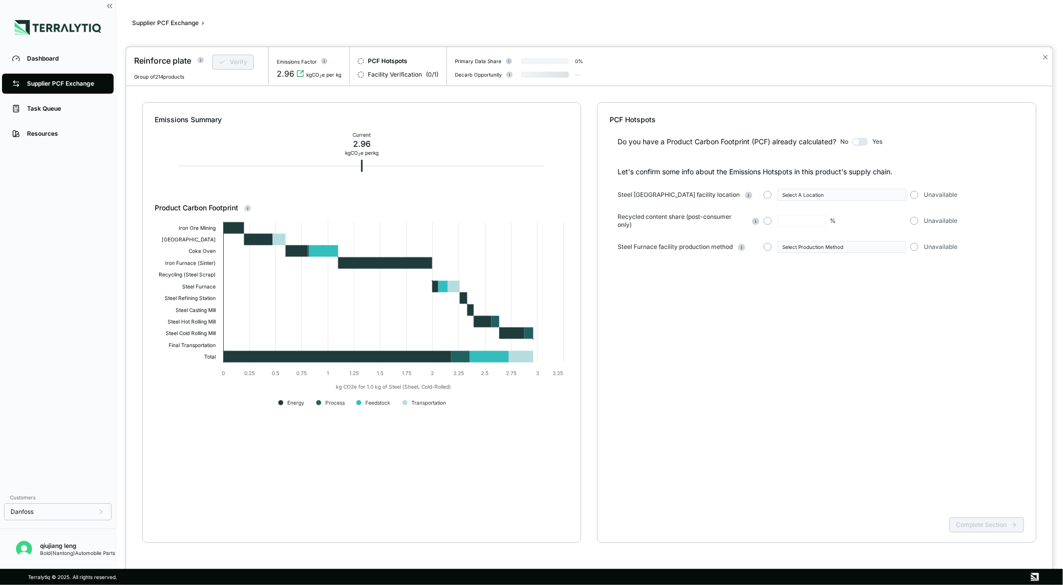
click at [1050, 52] on div "✕" at bounding box center [1045, 66] width 15 height 39
click at [1048, 57] on button "✕" at bounding box center [1045, 57] width 7 height 12
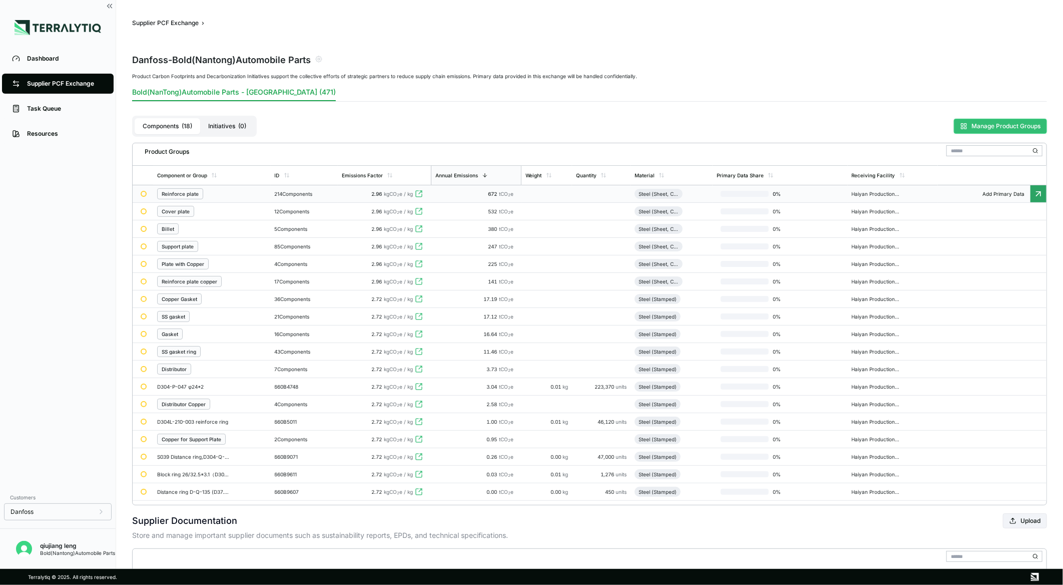
click at [1013, 121] on button "Manage Product Groups" at bounding box center [1000, 126] width 93 height 15
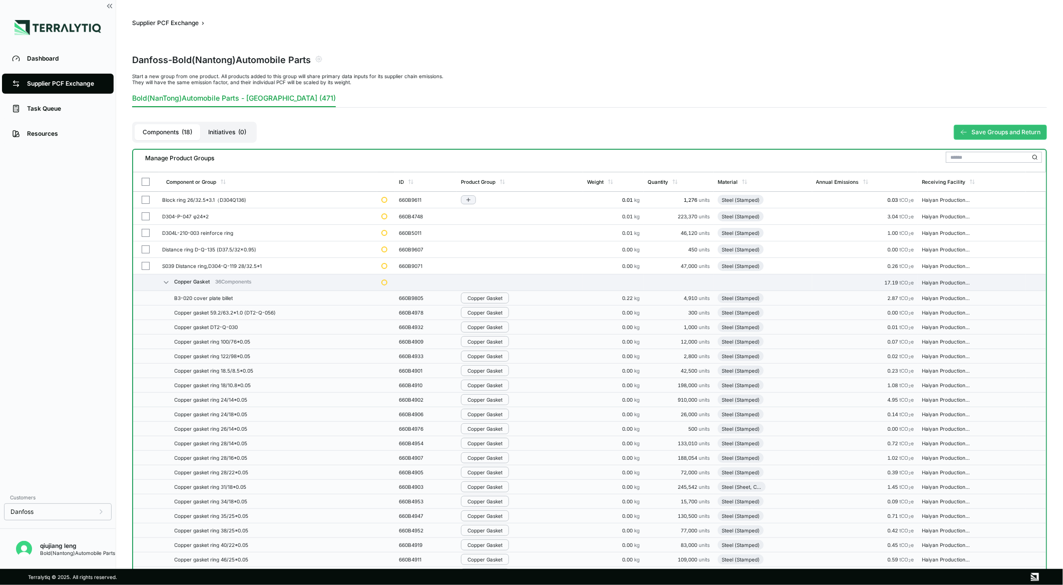
click at [995, 202] on td "Haiyan Production CNRAQ" at bounding box center [972, 200] width 108 height 17
click at [1010, 303] on td "Haiyan Production CNRAQ" at bounding box center [972, 298] width 108 height 15
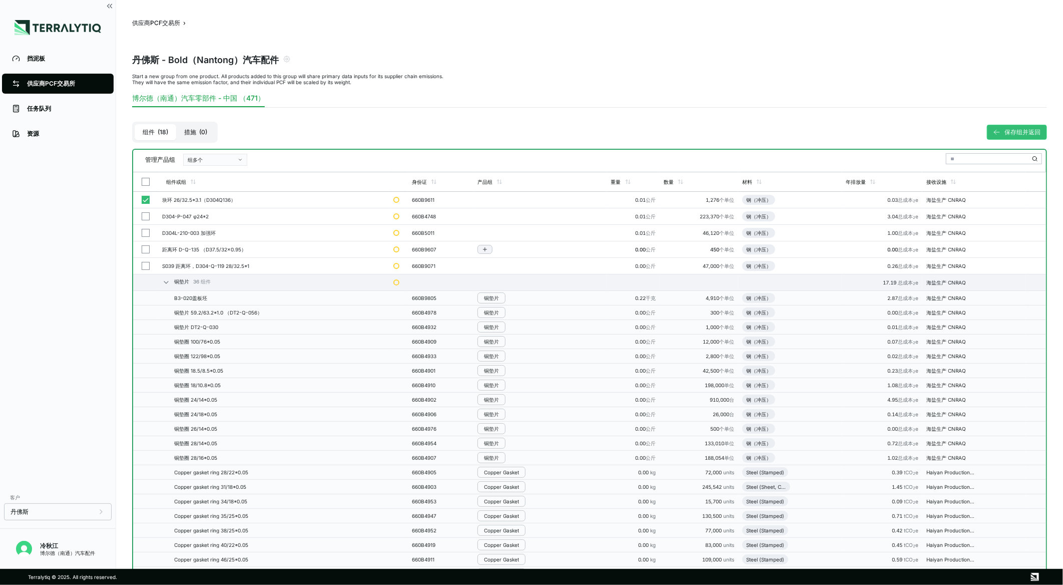
click at [143, 180] on button "button" at bounding box center [146, 182] width 8 height 8
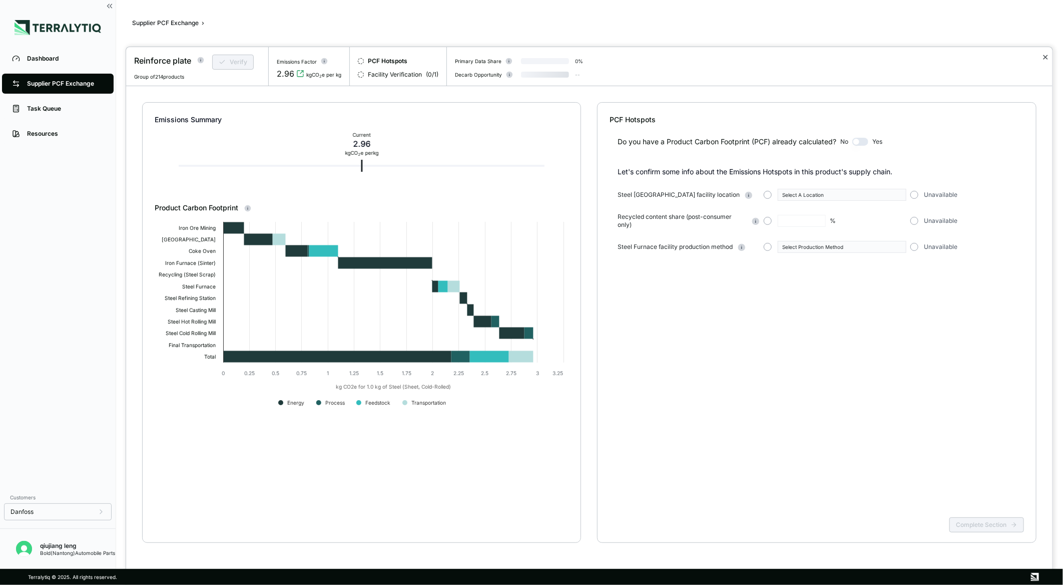
click at [1047, 58] on button "✕" at bounding box center [1045, 57] width 7 height 12
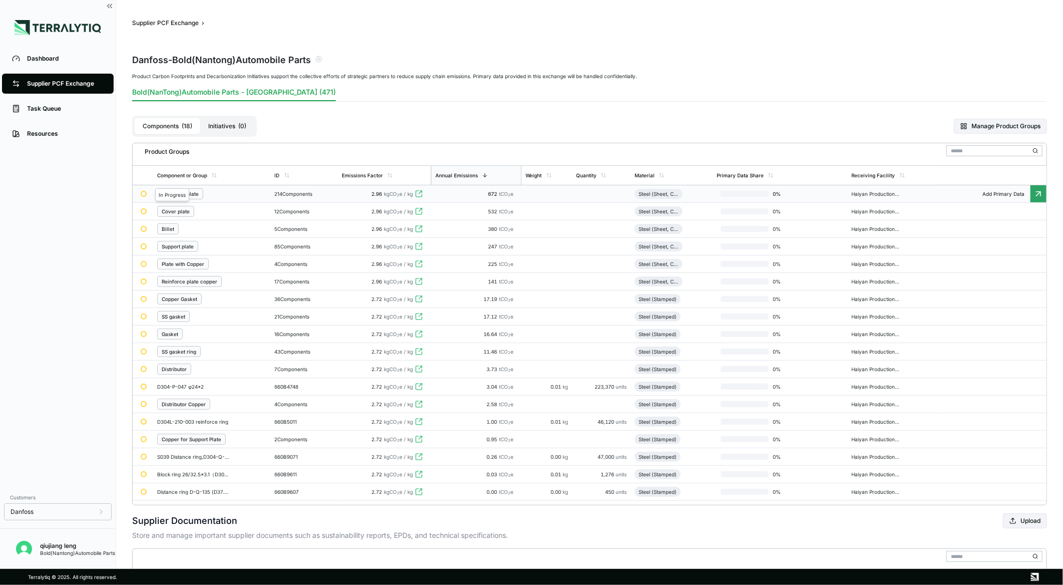
click at [143, 194] on div at bounding box center [144, 194] width 6 height 6
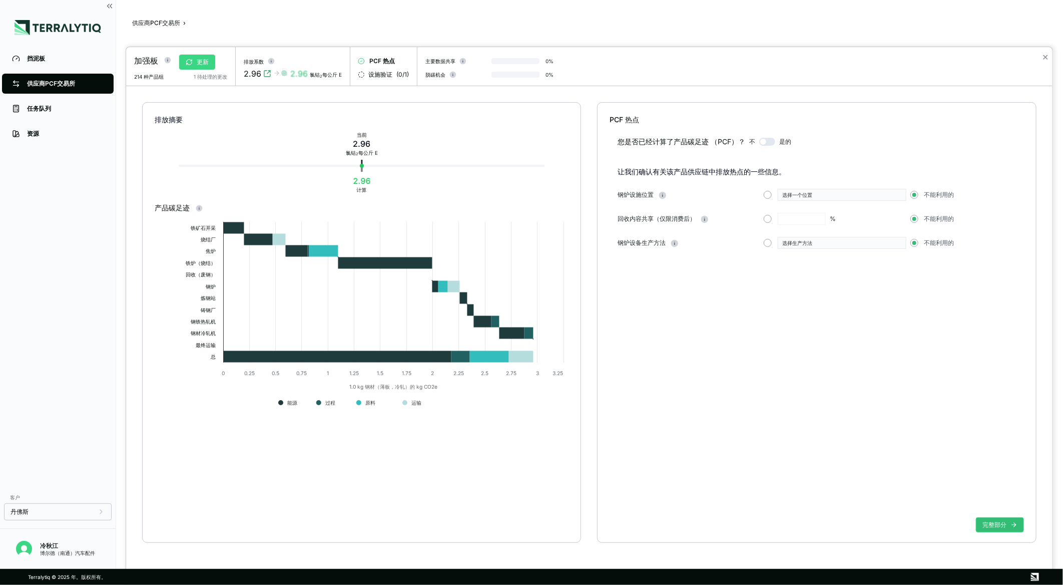
click at [207, 64] on font "更新" at bounding box center [203, 62] width 12 height 8
click at [1047, 57] on button "✕" at bounding box center [1045, 57] width 7 height 12
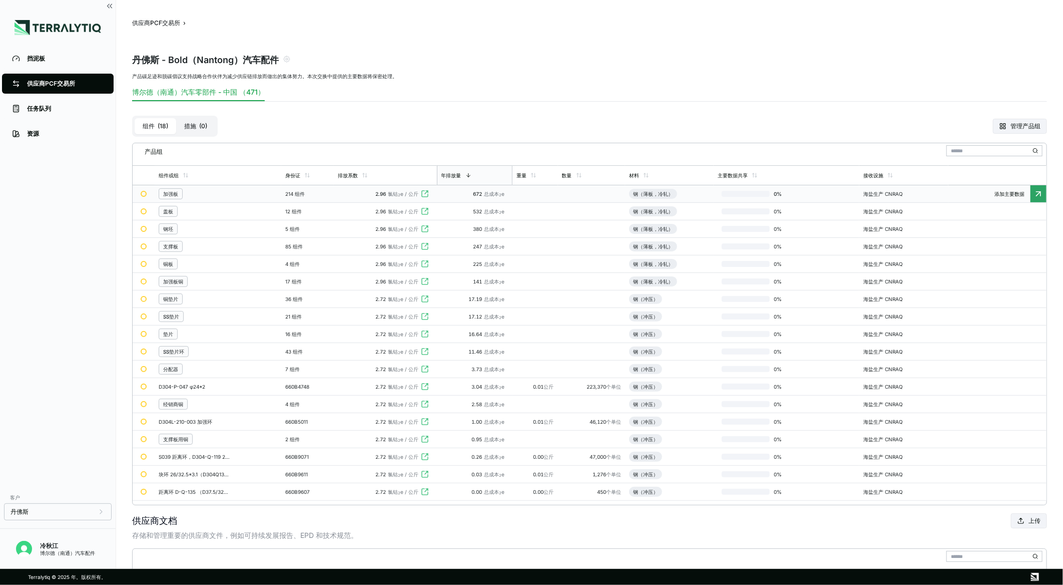
click at [208, 122] on button "措施 ( 0 )" at bounding box center [195, 126] width 39 height 16
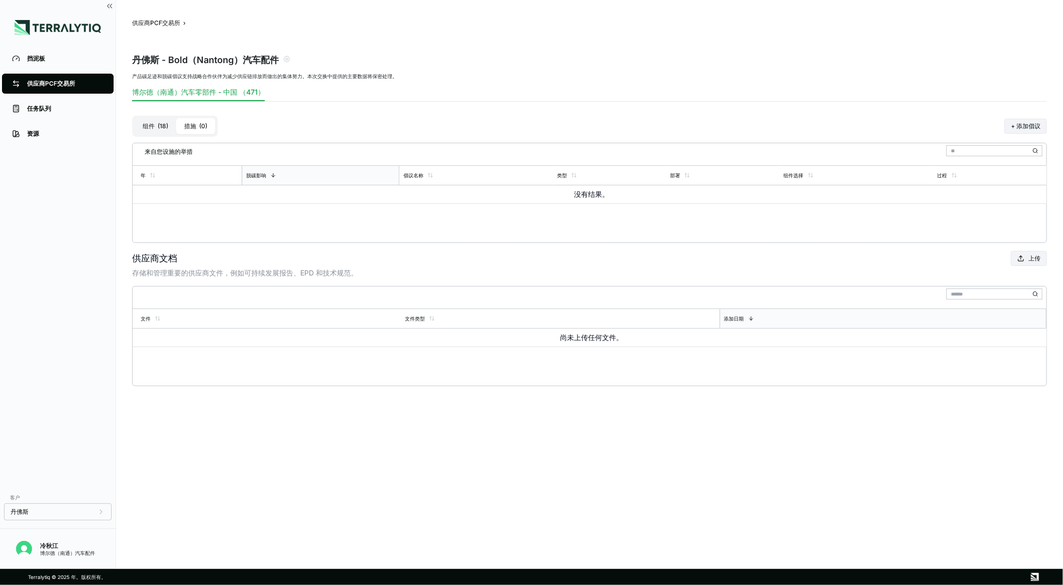
click at [163, 126] on font "18" at bounding box center [163, 126] width 7 height 8
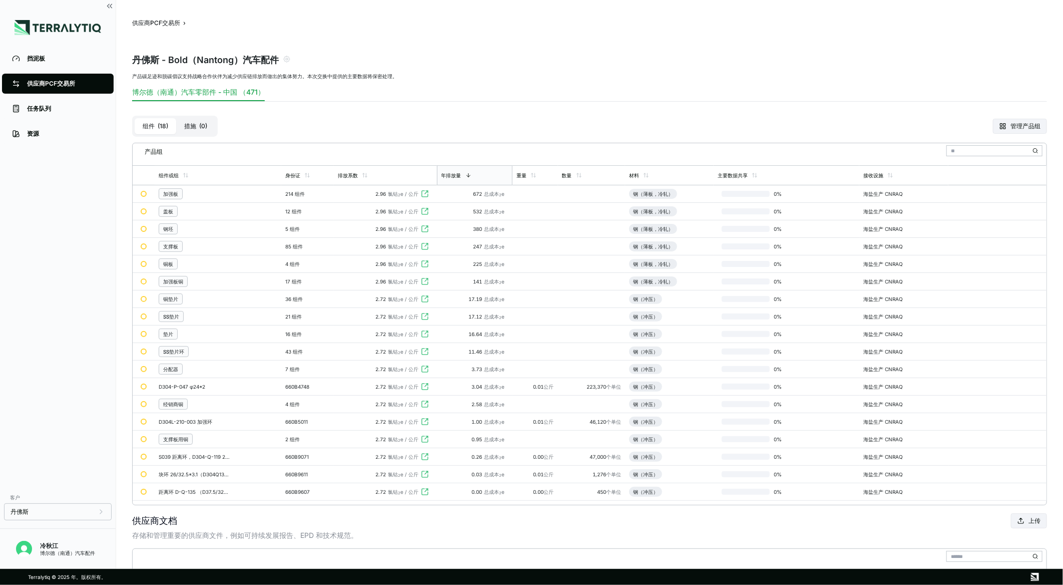
click at [152, 150] on div "产品组" at bounding box center [150, 150] width 26 height 12
click at [961, 152] on input "text" at bounding box center [995, 150] width 96 height 11
click at [1037, 150] on icon at bounding box center [1036, 151] width 6 height 6
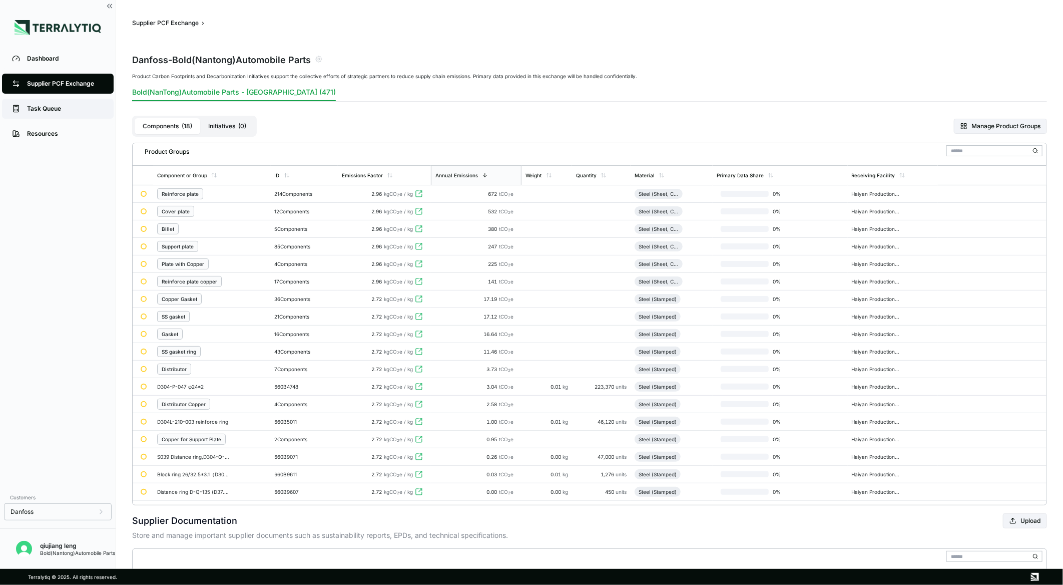
click at [32, 111] on div "Task Queue" at bounding box center [65, 109] width 77 height 8
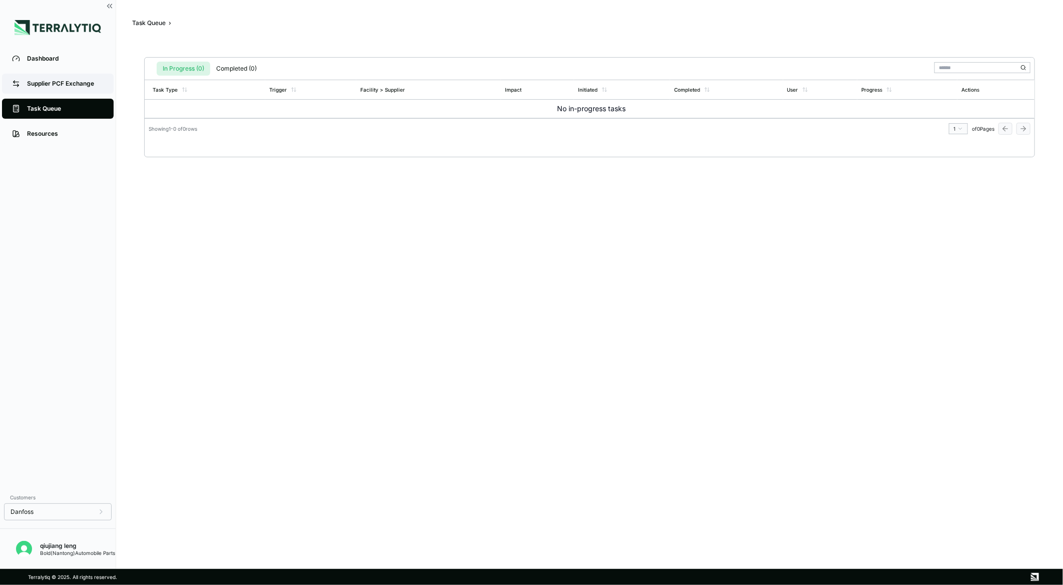
click at [53, 84] on div "Supplier PCF Exchange" at bounding box center [65, 84] width 77 height 8
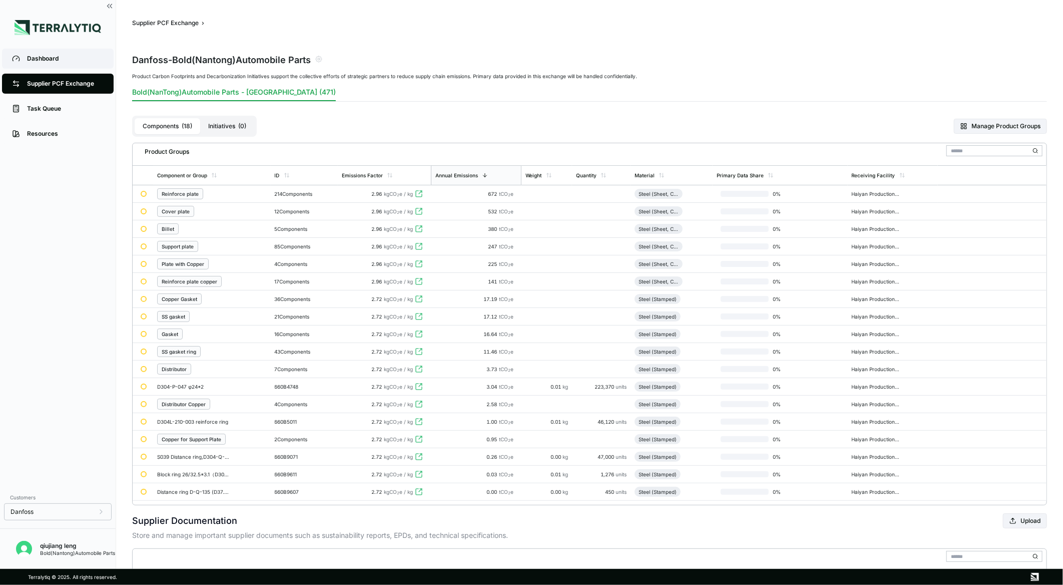
click at [53, 59] on div "Dashboard" at bounding box center [65, 59] width 77 height 8
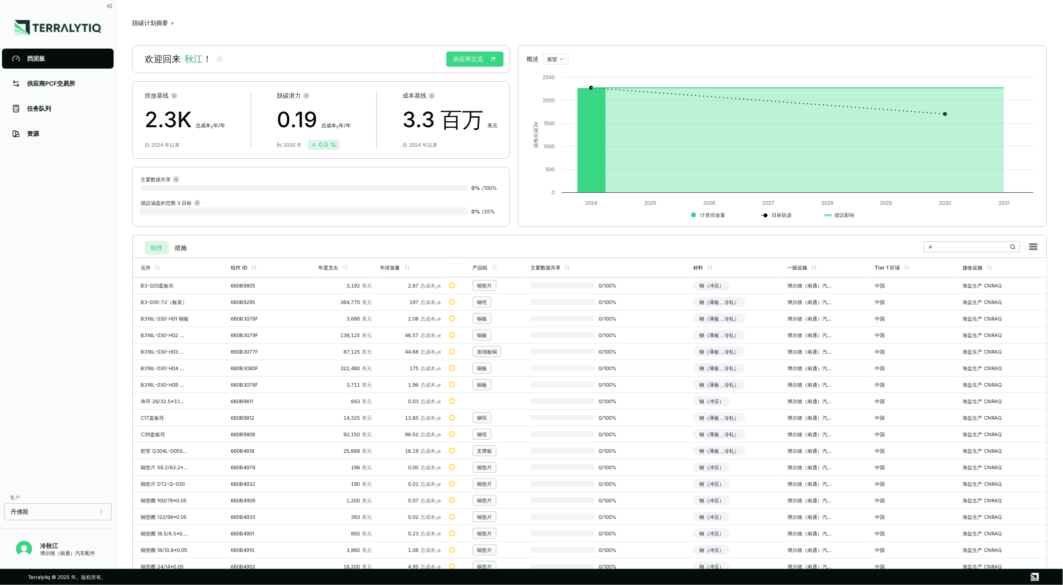
click at [460, 61] on font "供应商交流" at bounding box center [468, 59] width 30 height 8
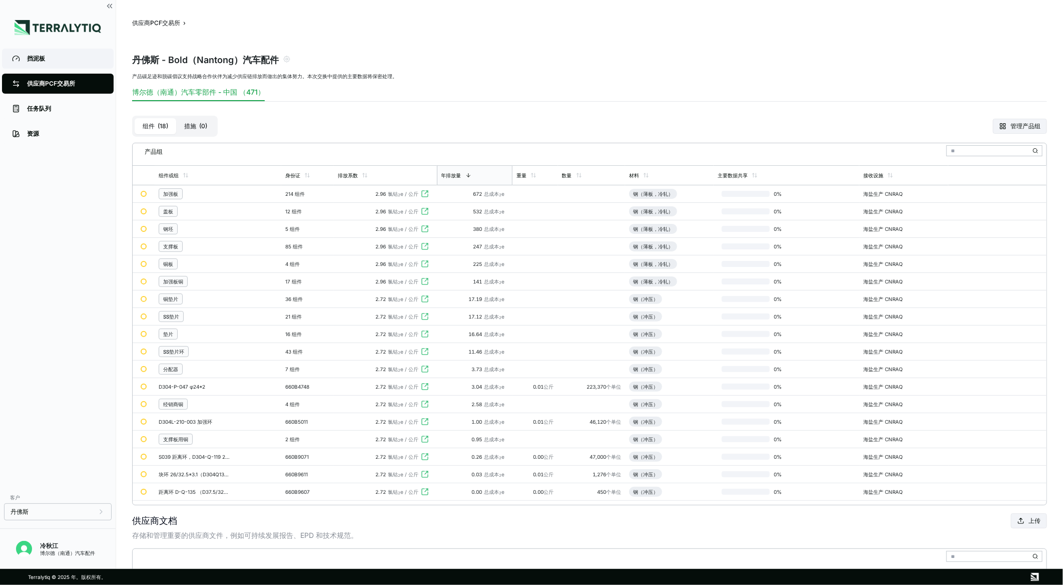
click at [51, 56] on div "挡泥板" at bounding box center [65, 59] width 77 height 8
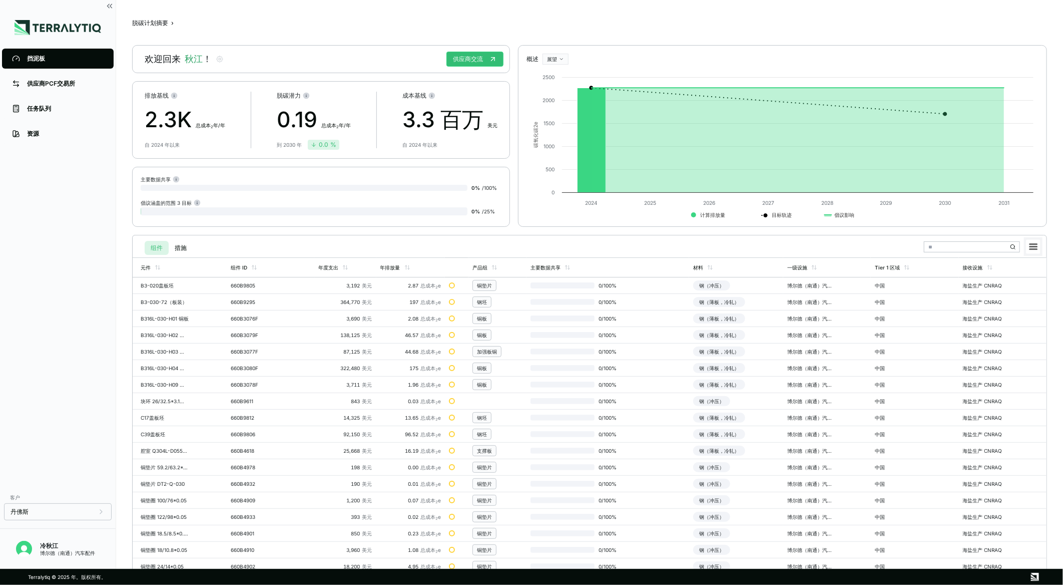
click at [1039, 243] on rect at bounding box center [1034, 247] width 14 height 14
click at [1034, 215] on rect at bounding box center [783, 145] width 512 height 160
click at [67, 81] on div "供应商PCF交易所" at bounding box center [65, 84] width 77 height 8
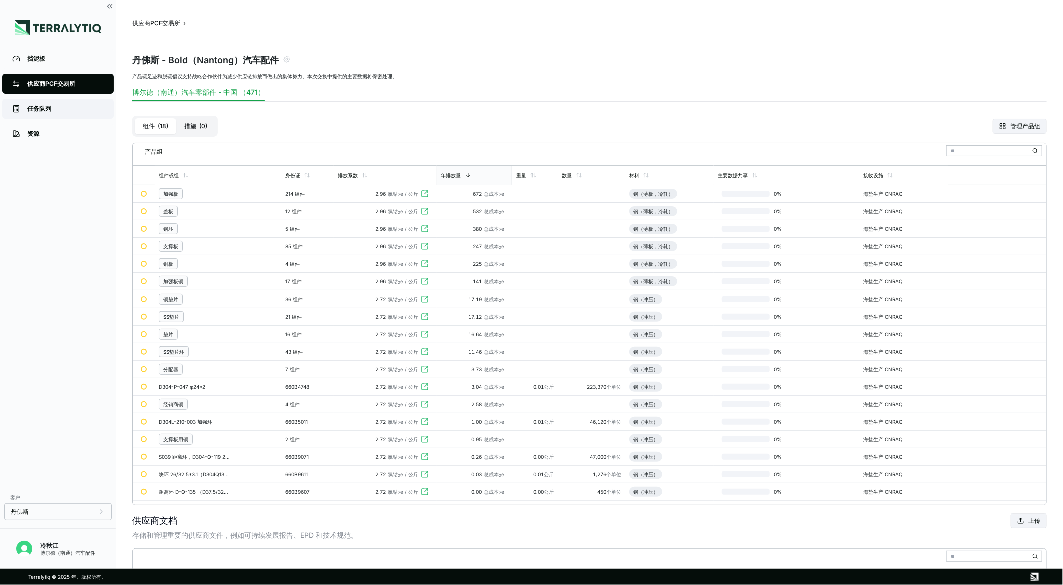
click at [66, 114] on link "任务队列" at bounding box center [58, 109] width 112 height 20
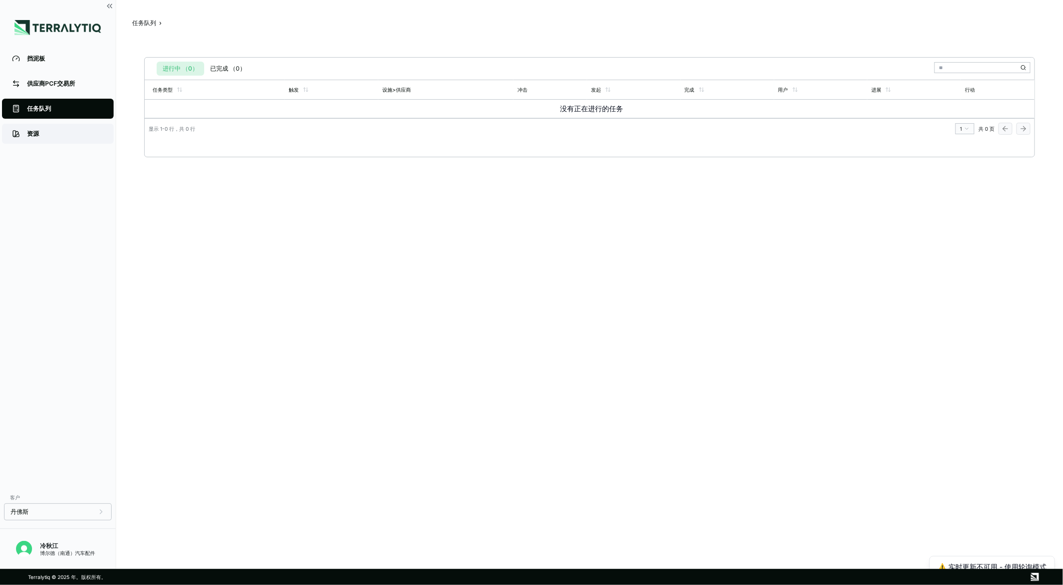
click at [66, 132] on div "资源" at bounding box center [65, 134] width 77 height 8
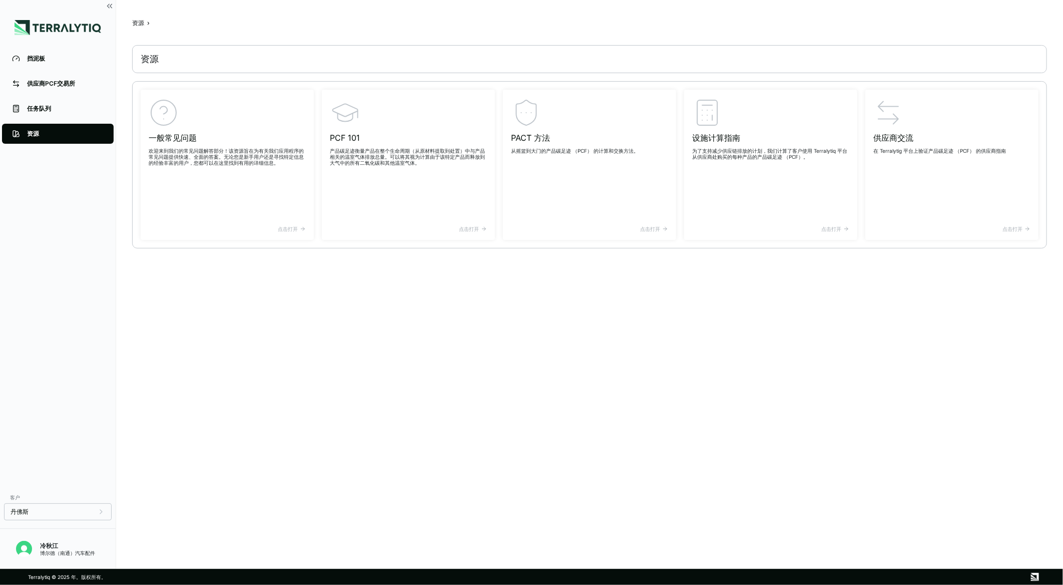
click at [62, 98] on li "任务队列" at bounding box center [58, 108] width 116 height 25
click at [59, 87] on div "供应商PCF交易所" at bounding box center [65, 84] width 77 height 8
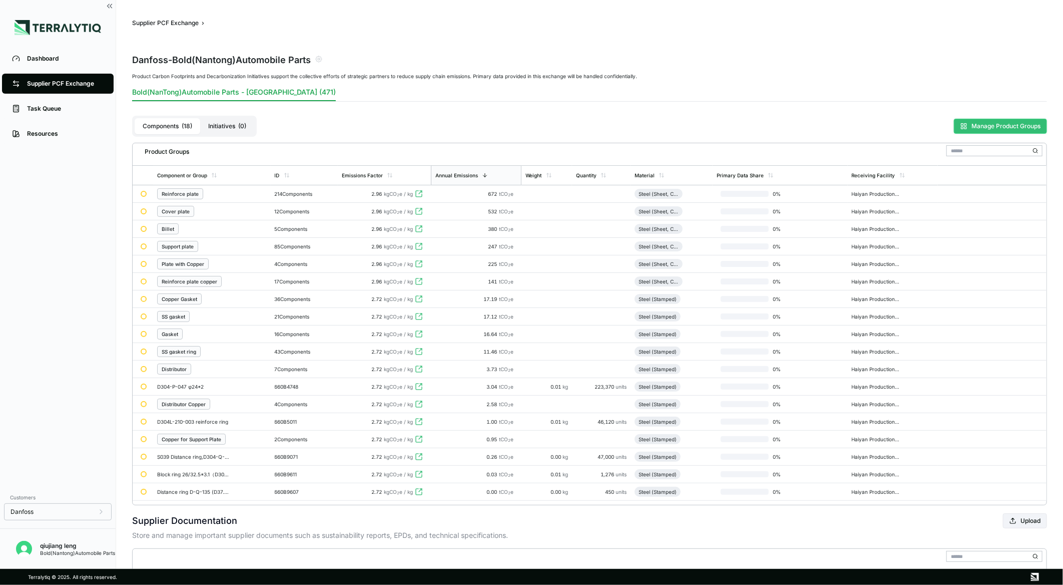
click at [982, 120] on button "Manage Product Groups" at bounding box center [1000, 126] width 93 height 15
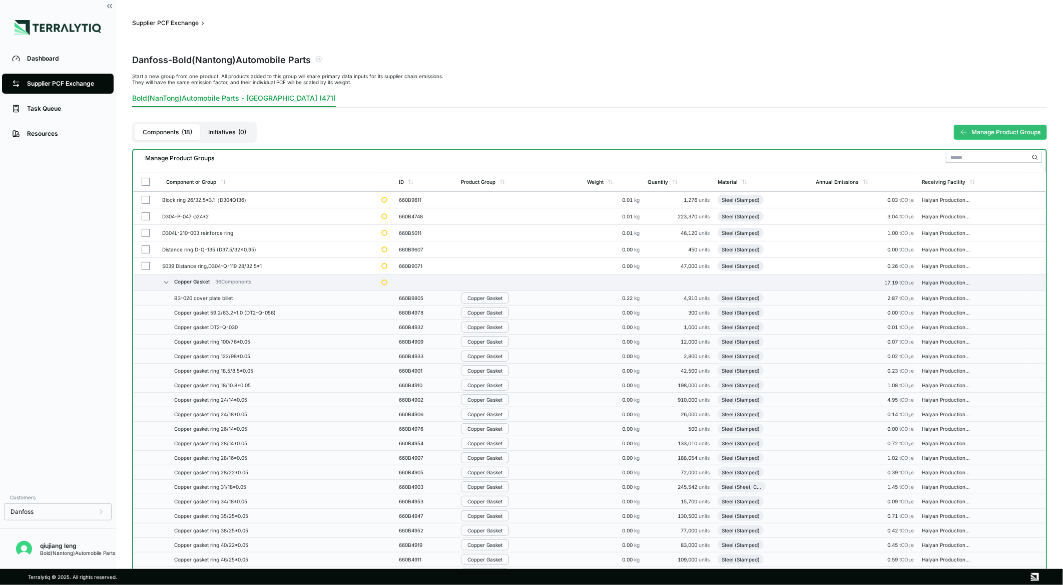
click at [189, 131] on font "18" at bounding box center [187, 132] width 7 height 8
click at [235, 131] on font "Initiatives" at bounding box center [221, 132] width 27 height 8
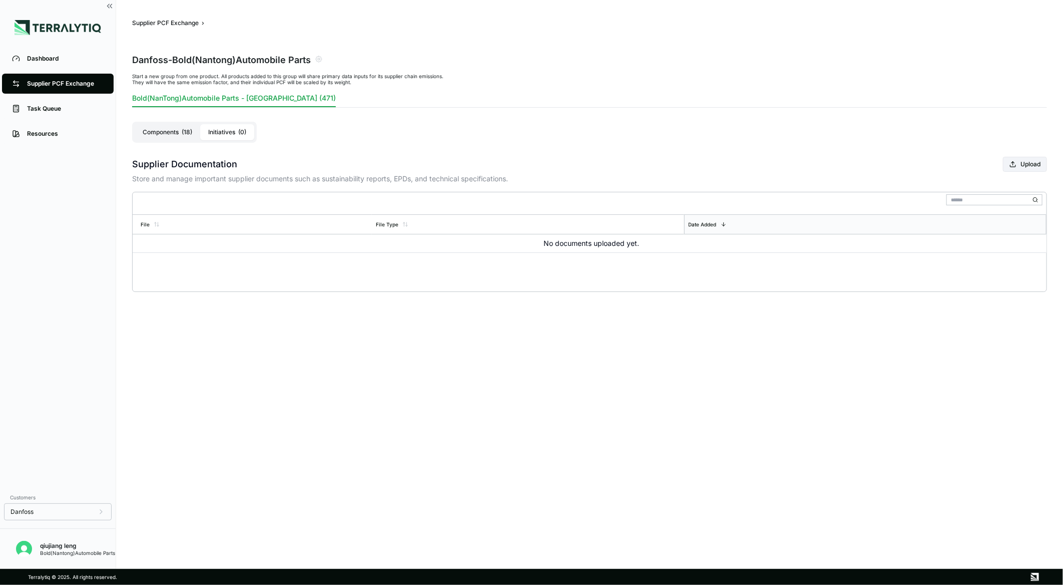
click at [184, 130] on font "18" at bounding box center [187, 132] width 7 height 8
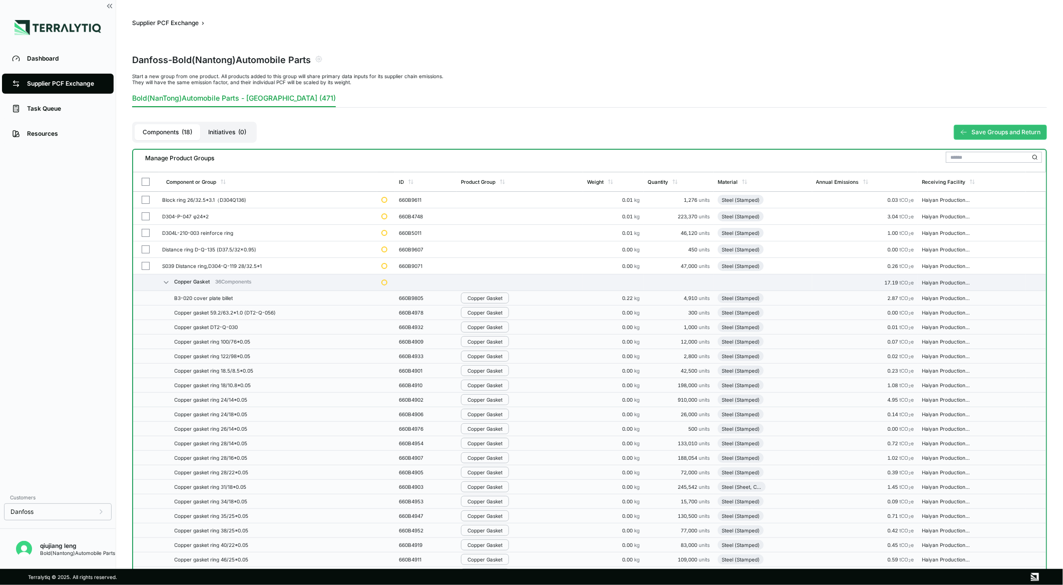
click at [493, 296] on div "Copper Gasket" at bounding box center [484, 298] width 35 height 6
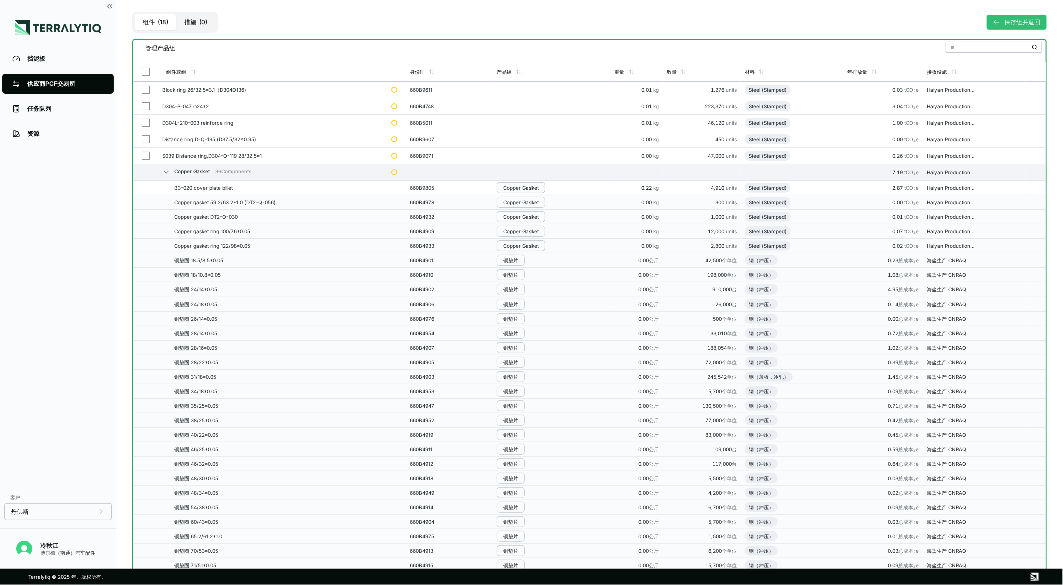
scroll to position [89, 0]
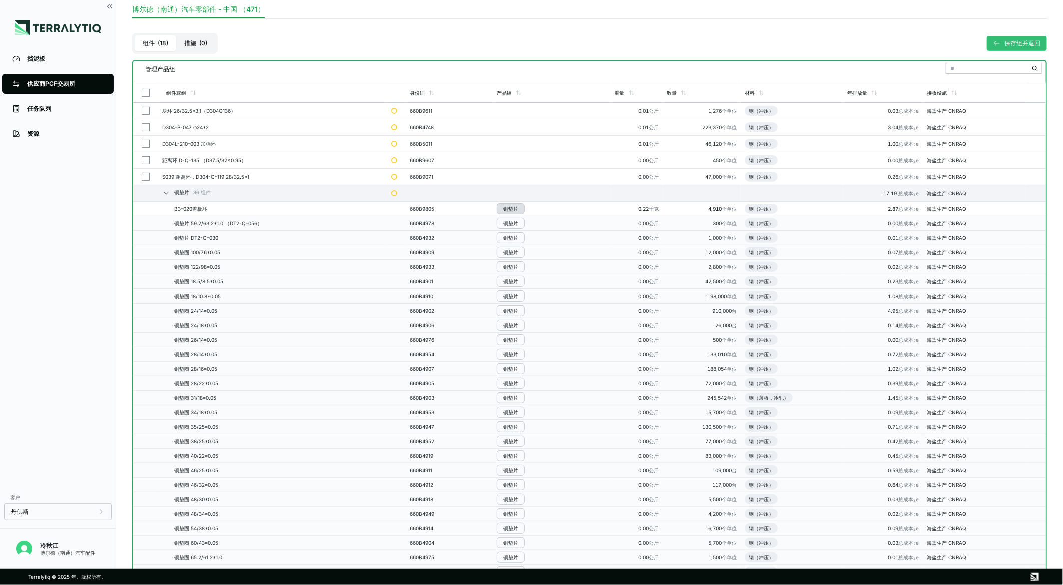
click at [513, 206] on div "铜垫片" at bounding box center [511, 209] width 15 height 6
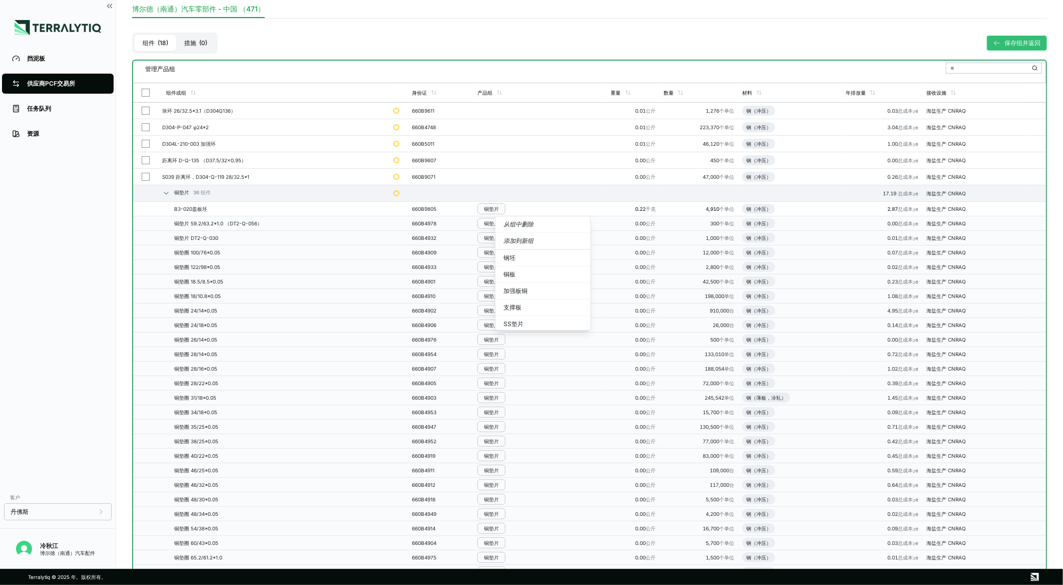
click at [432, 195] on td at bounding box center [441, 193] width 66 height 17
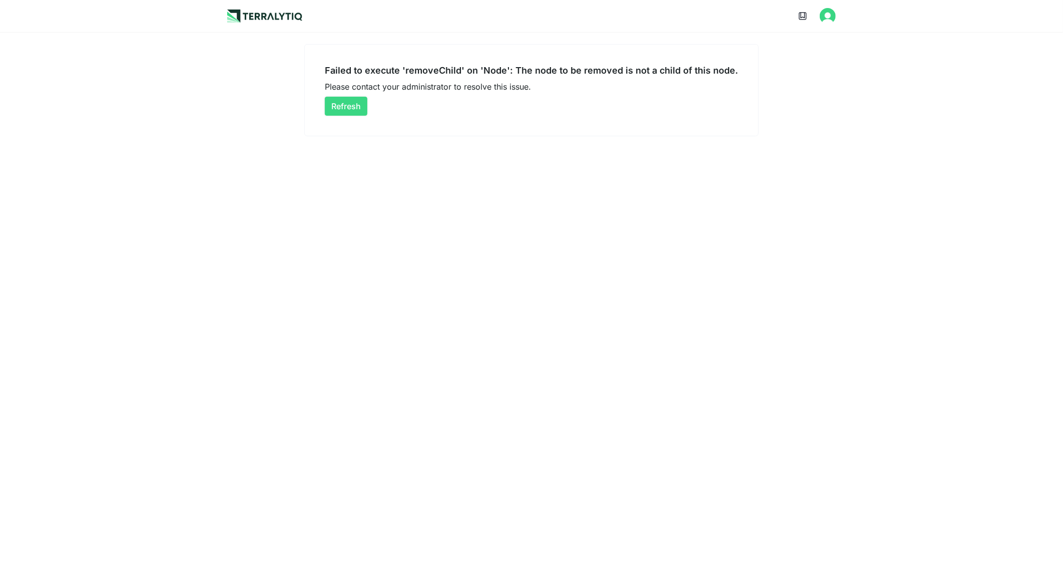
click at [361, 109] on button "Refresh" at bounding box center [346, 106] width 43 height 19
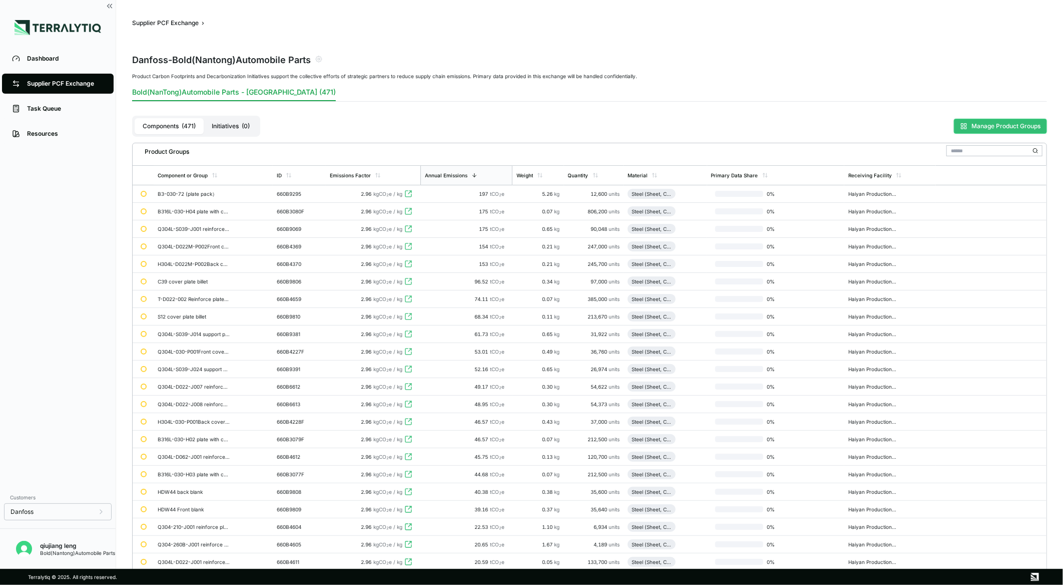
click at [1007, 123] on button "Manage Product Groups" at bounding box center [1000, 126] width 93 height 15
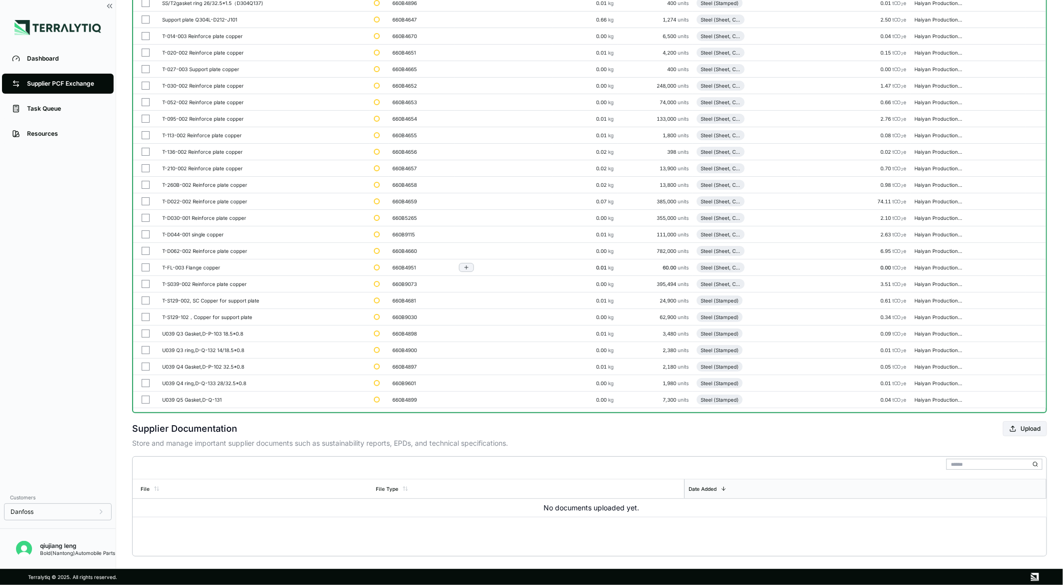
scroll to position [7591, 0]
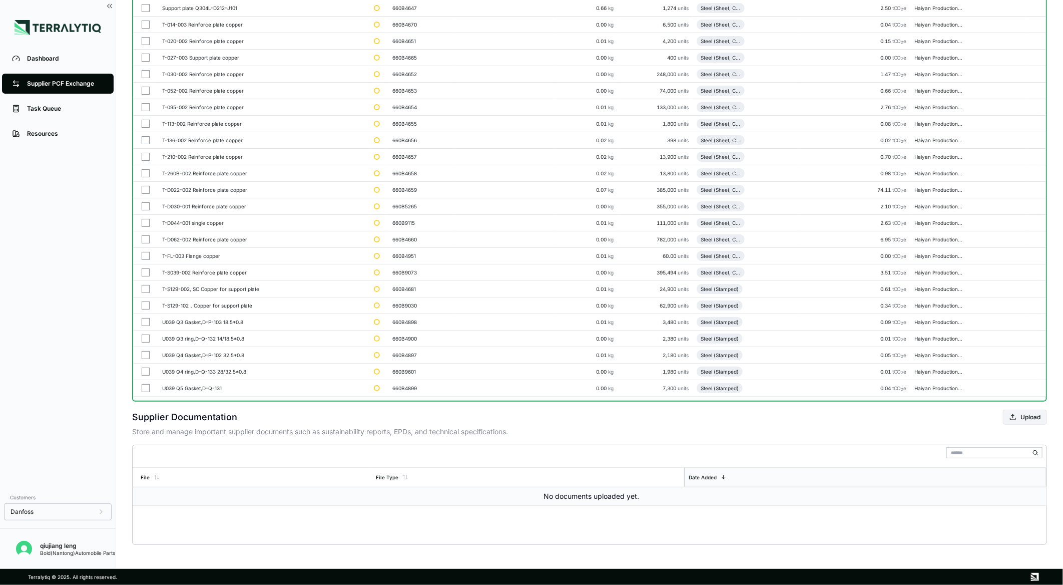
drag, startPoint x: 340, startPoint y: 514, endPoint x: 279, endPoint y: 506, distance: 62.2
click at [279, 506] on td "No documents uploaded yet." at bounding box center [590, 496] width 914 height 19
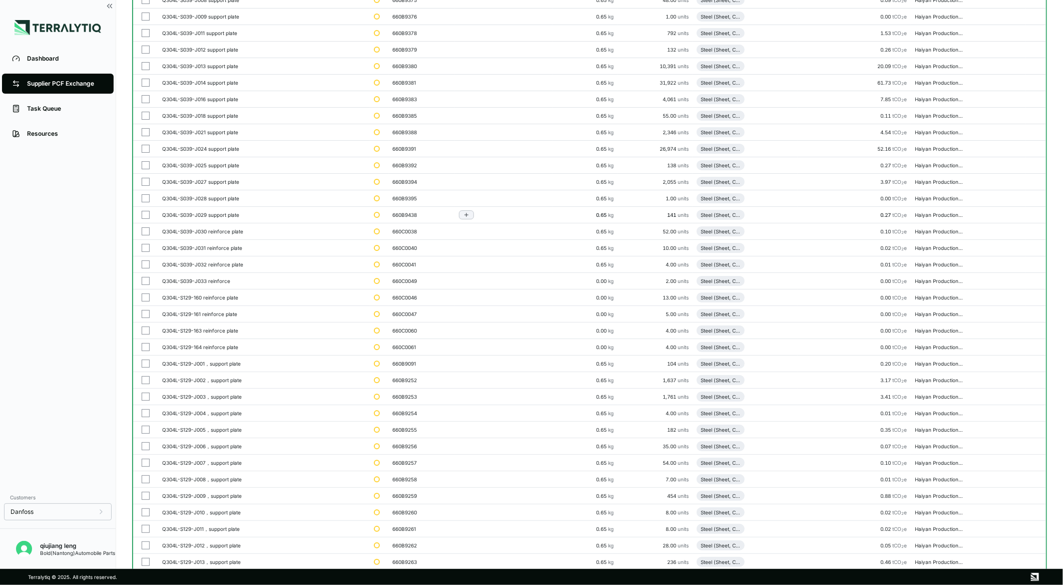
scroll to position [4838, 0]
click at [466, 122] on icon "Add to group" at bounding box center [466, 119] width 6 height 6
click at [508, 143] on button "Add to New Group" at bounding box center [509, 144] width 95 height 17
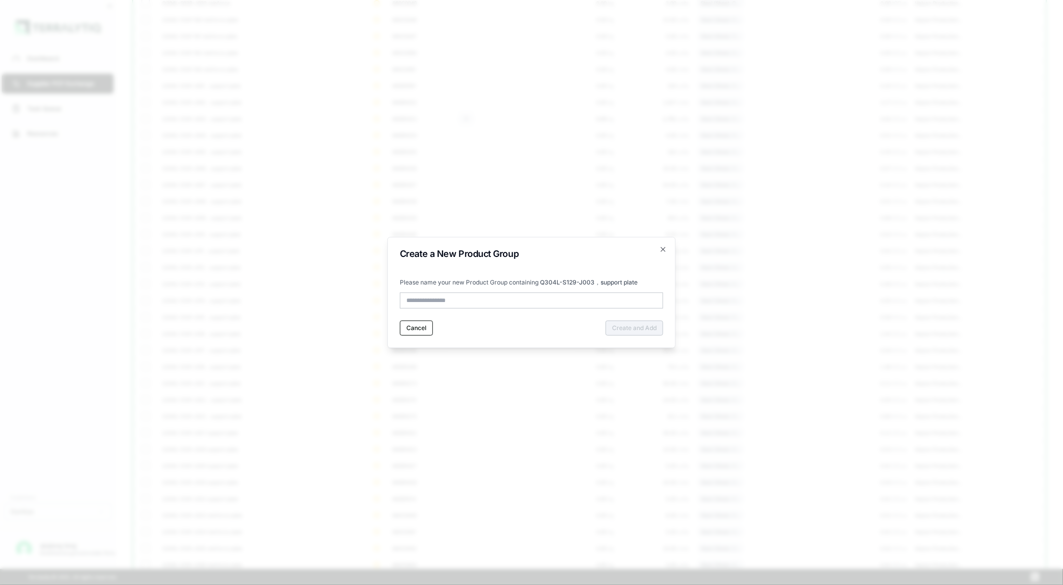
click at [548, 291] on div "Please name your new Product Group containing Q304L-S129-J003，support plate" at bounding box center [531, 293] width 263 height 30
click at [664, 247] on icon "button" at bounding box center [663, 249] width 8 height 8
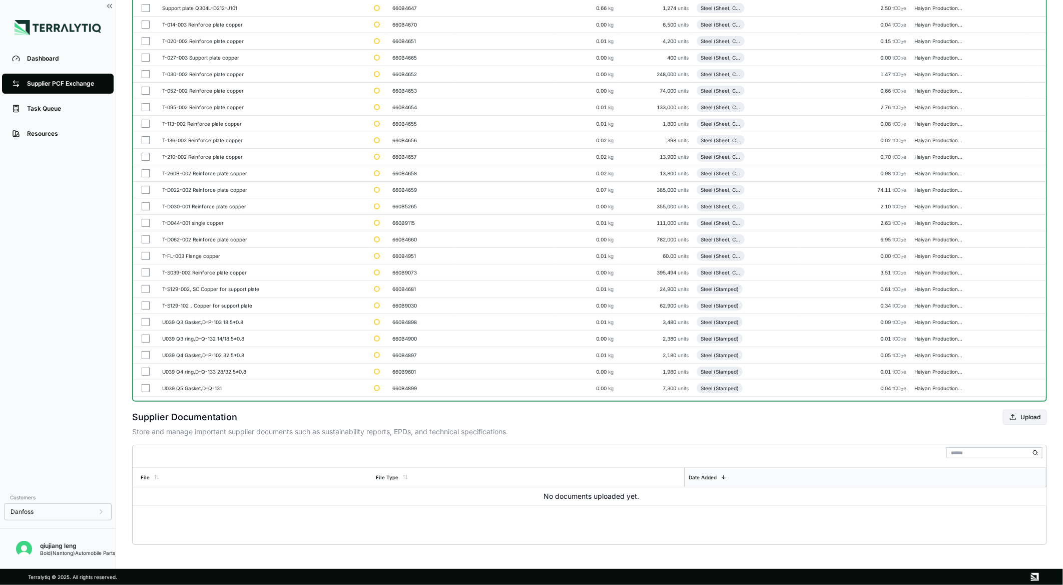
scroll to position [7591, 0]
click at [1020, 412] on button "Upload" at bounding box center [1025, 416] width 44 height 15
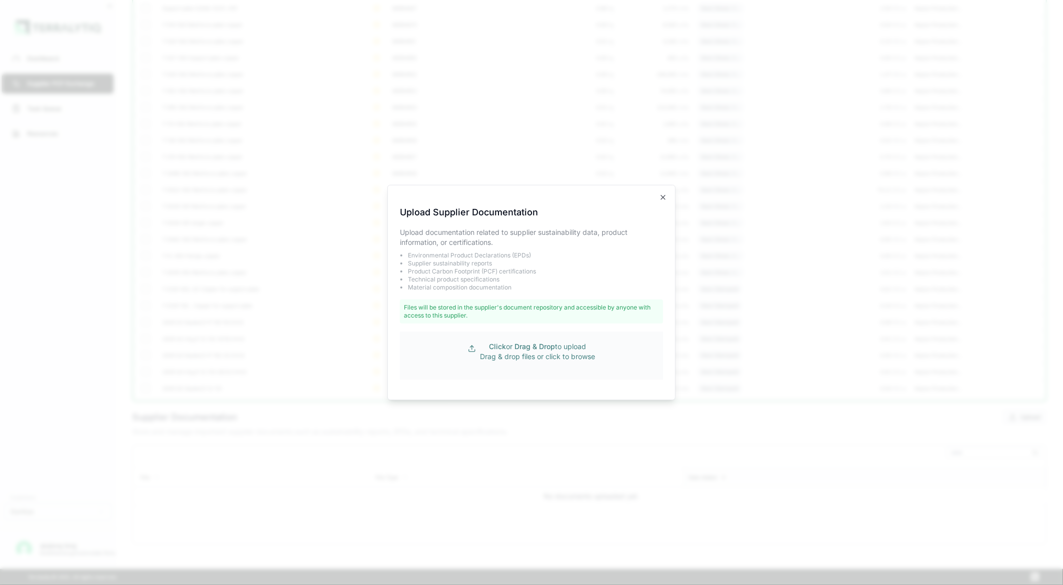
click at [544, 346] on span "Drag & Drop" at bounding box center [535, 346] width 41 height 9
click at [659, 198] on icon "button" at bounding box center [663, 197] width 8 height 8
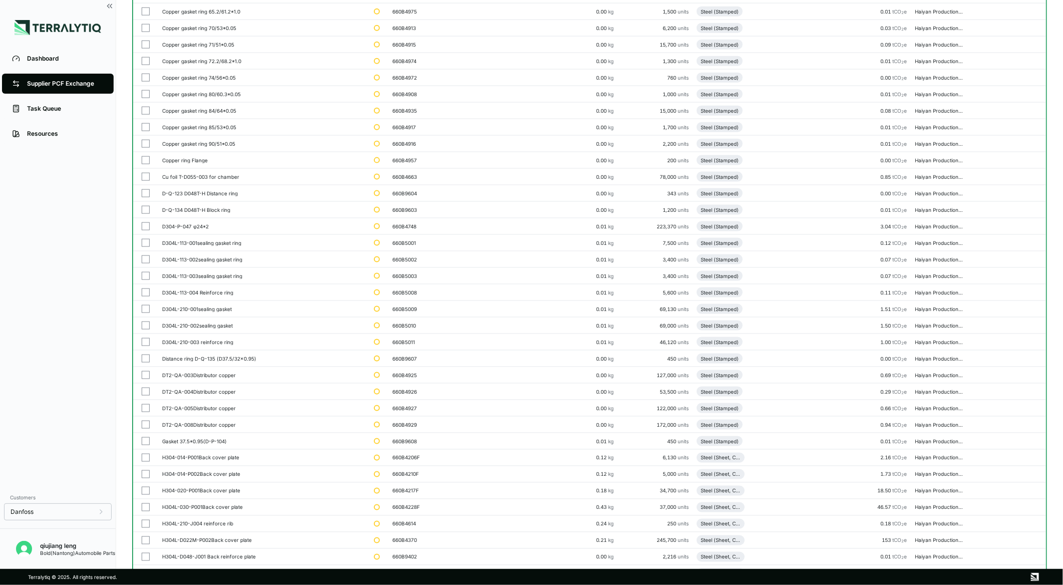
scroll to position [472, 0]
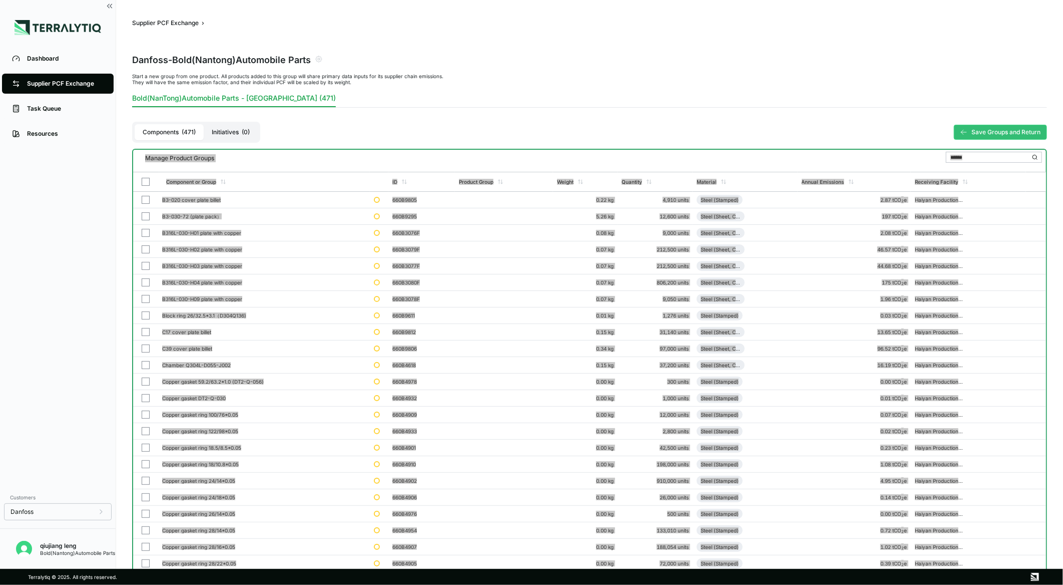
scroll to position [7591, 0]
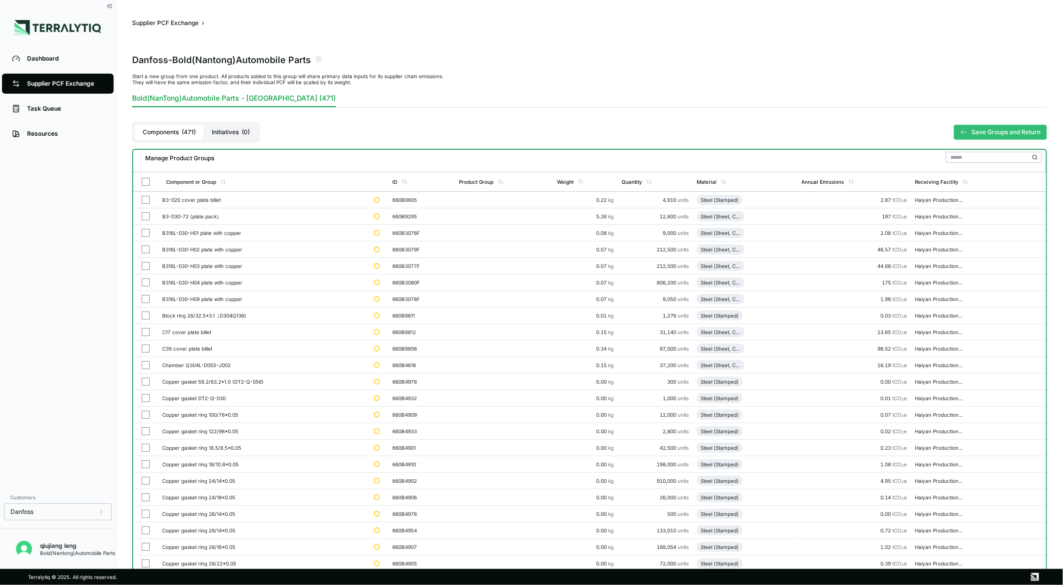
scroll to position [7591, 0]
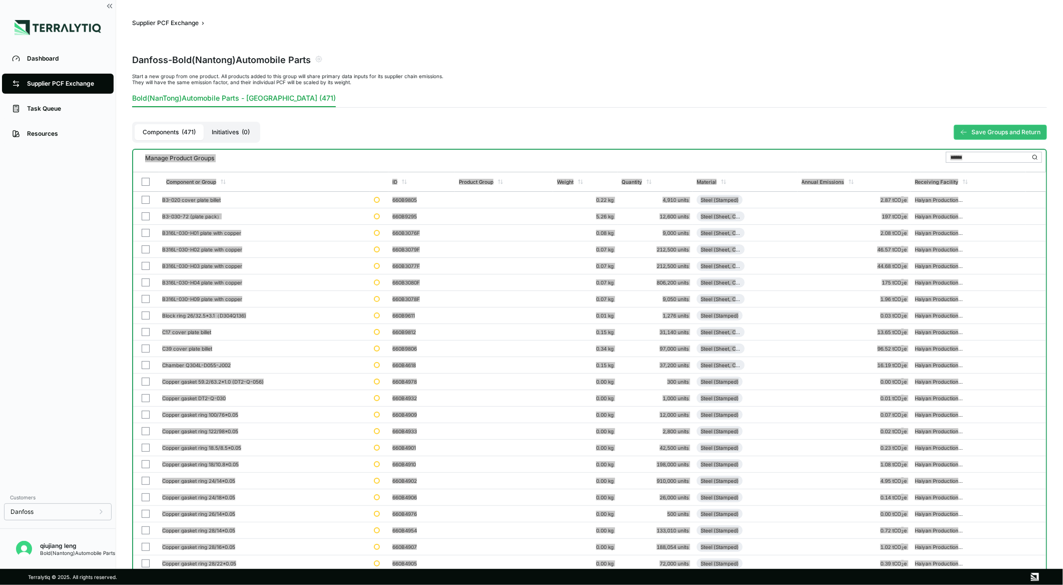
scroll to position [7591, 0]
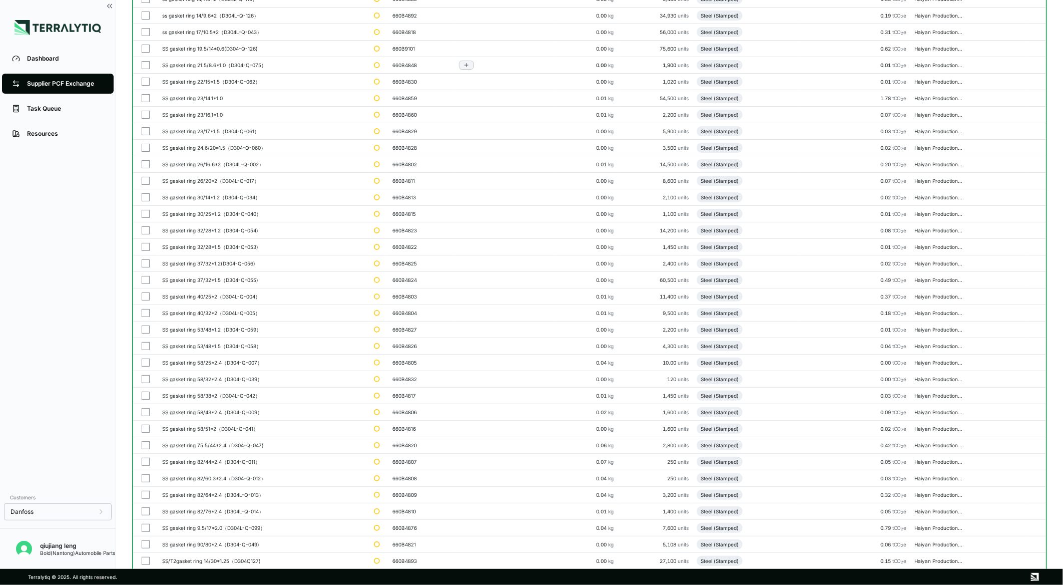
scroll to position [6701, 0]
drag, startPoint x: 1038, startPoint y: 233, endPoint x: 1037, endPoint y: 240, distance: 7.1
click at [1038, 225] on td at bounding box center [1036, 217] width 20 height 17
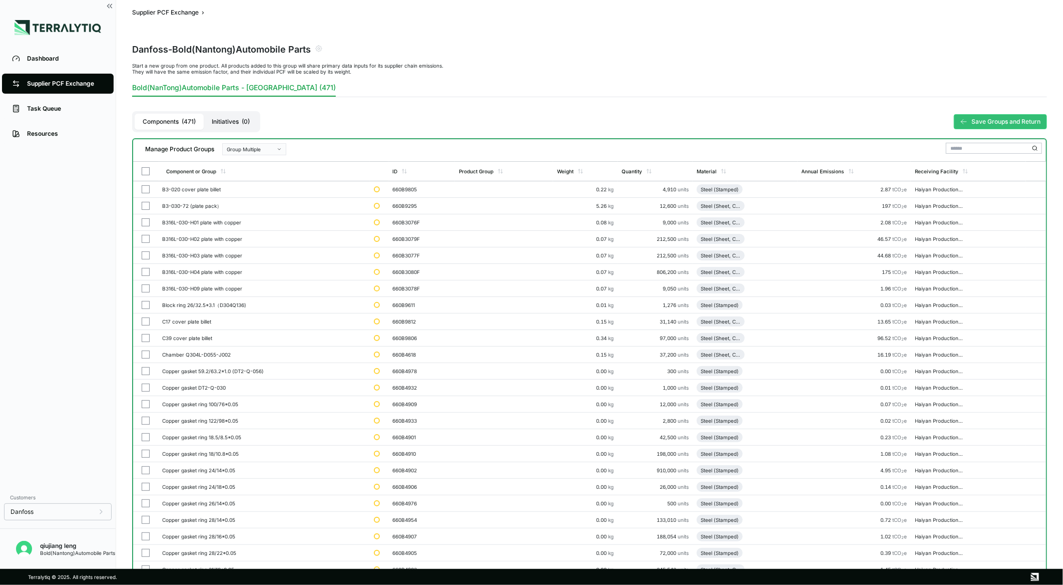
scroll to position [0, 0]
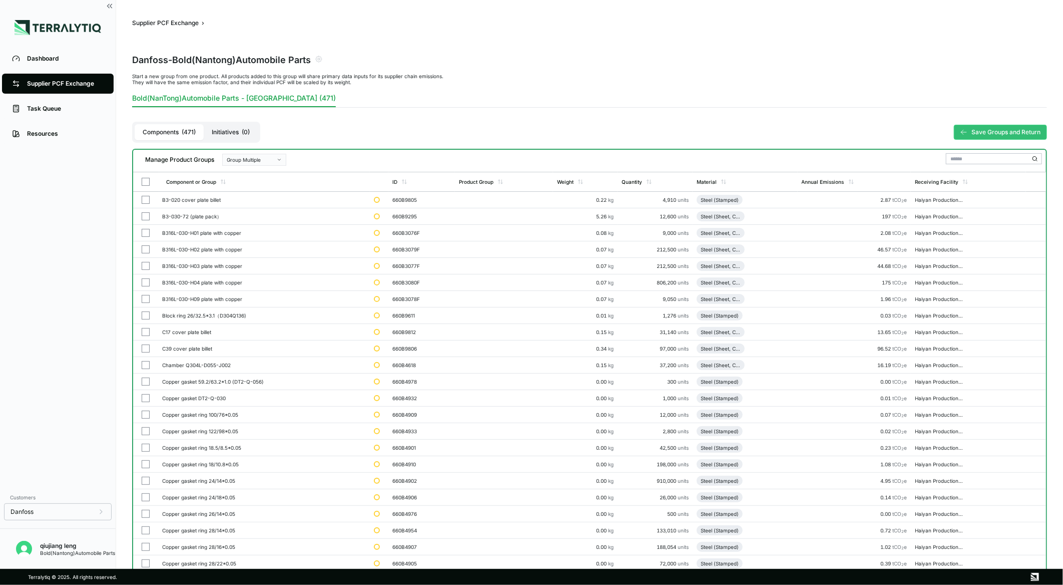
click at [426, 125] on div "Components ( 471 ) Initiatives ( 0 ) Save Groups and Return" at bounding box center [589, 132] width 915 height 33
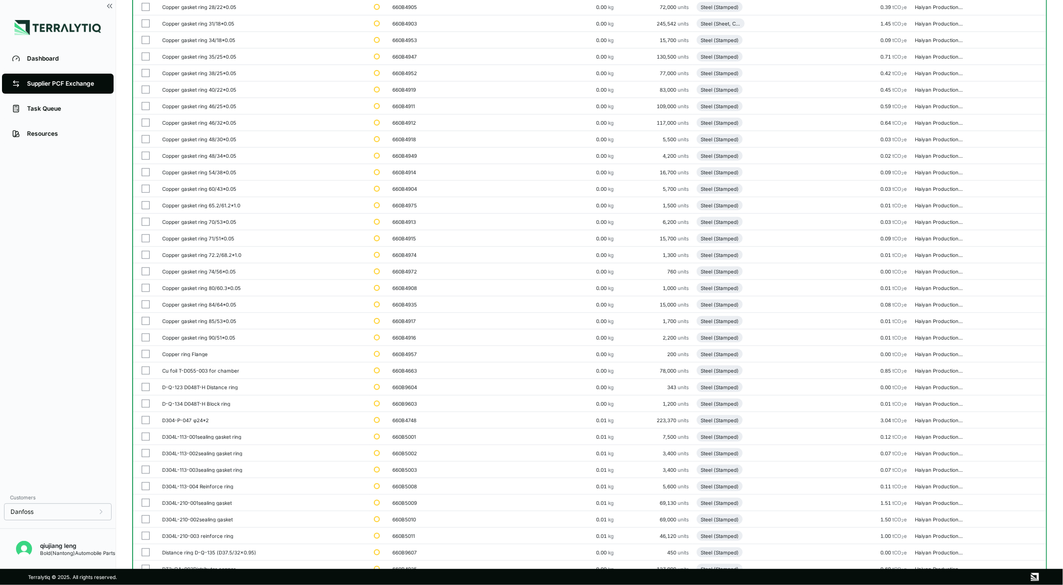
scroll to position [778, 0]
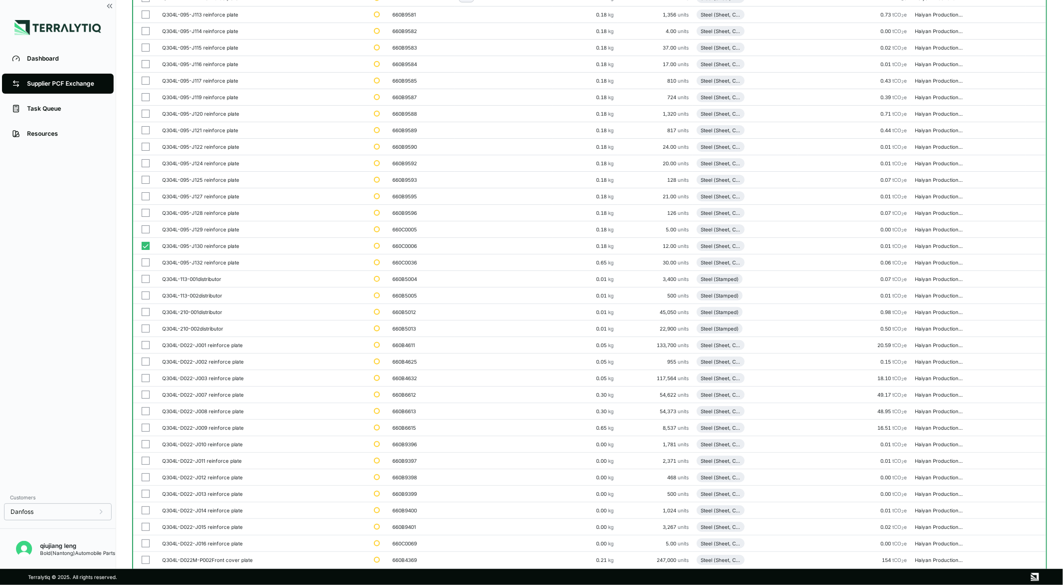
scroll to position [7591, 0]
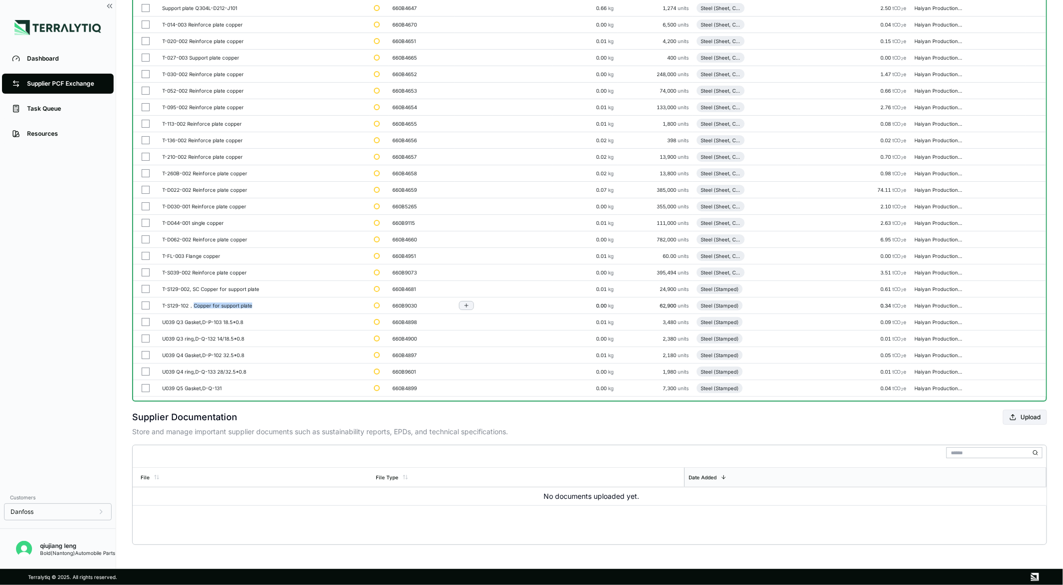
drag, startPoint x: 256, startPoint y: 307, endPoint x: 194, endPoint y: 302, distance: 62.3
click at [194, 302] on td "T-S129-102，Copper for support plate" at bounding box center [264, 305] width 212 height 17
copy div "Copper for support plate"
drag, startPoint x: 255, startPoint y: 307, endPoint x: 194, endPoint y: 309, distance: 61.6
click at [194, 309] on td "T-S129-102，Copper for support plate" at bounding box center [264, 305] width 212 height 17
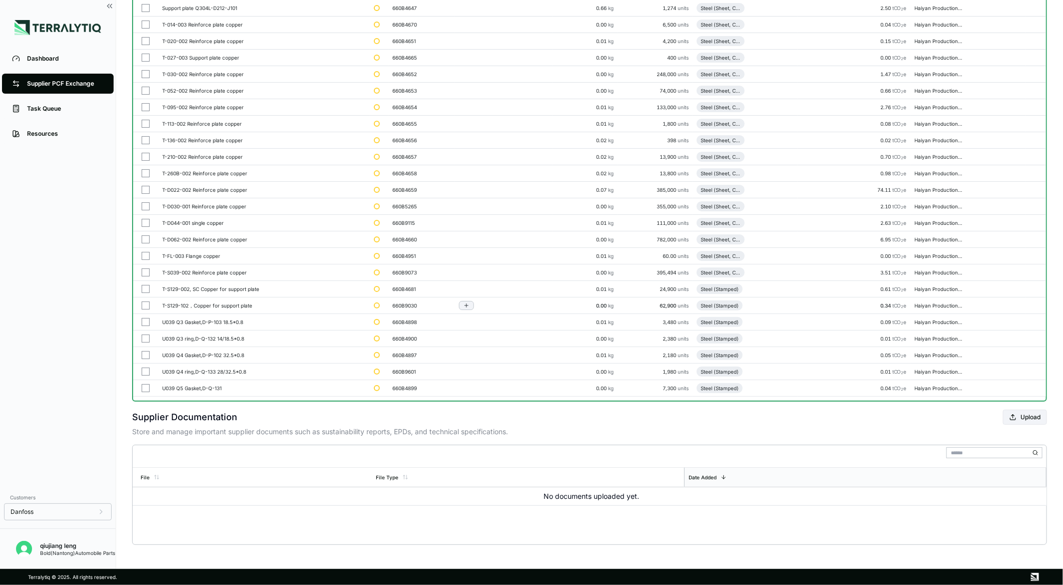
click at [193, 306] on div "T-S129-102，Copper for support plate" at bounding box center [264, 305] width 204 height 6
click at [195, 305] on div "T-S129-102，Copper for support plate" at bounding box center [264, 305] width 204 height 6
drag, startPoint x: 256, startPoint y: 306, endPoint x: 194, endPoint y: 304, distance: 61.6
click at [194, 304] on div "T-S129-102，Copper for support plate" at bounding box center [264, 305] width 204 height 6
copy div "Copper for support plate"
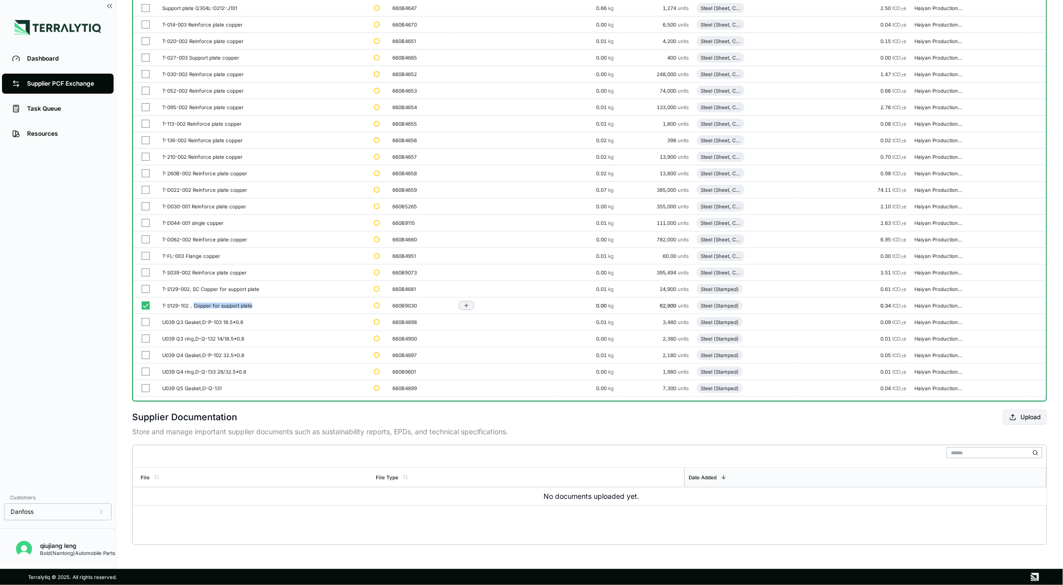
drag, startPoint x: 253, startPoint y: 307, endPoint x: 194, endPoint y: 306, distance: 59.1
click at [194, 306] on div "T-S129-102，Copper for support plate" at bounding box center [264, 305] width 204 height 6
